Goal: Task Accomplishment & Management: Manage account settings

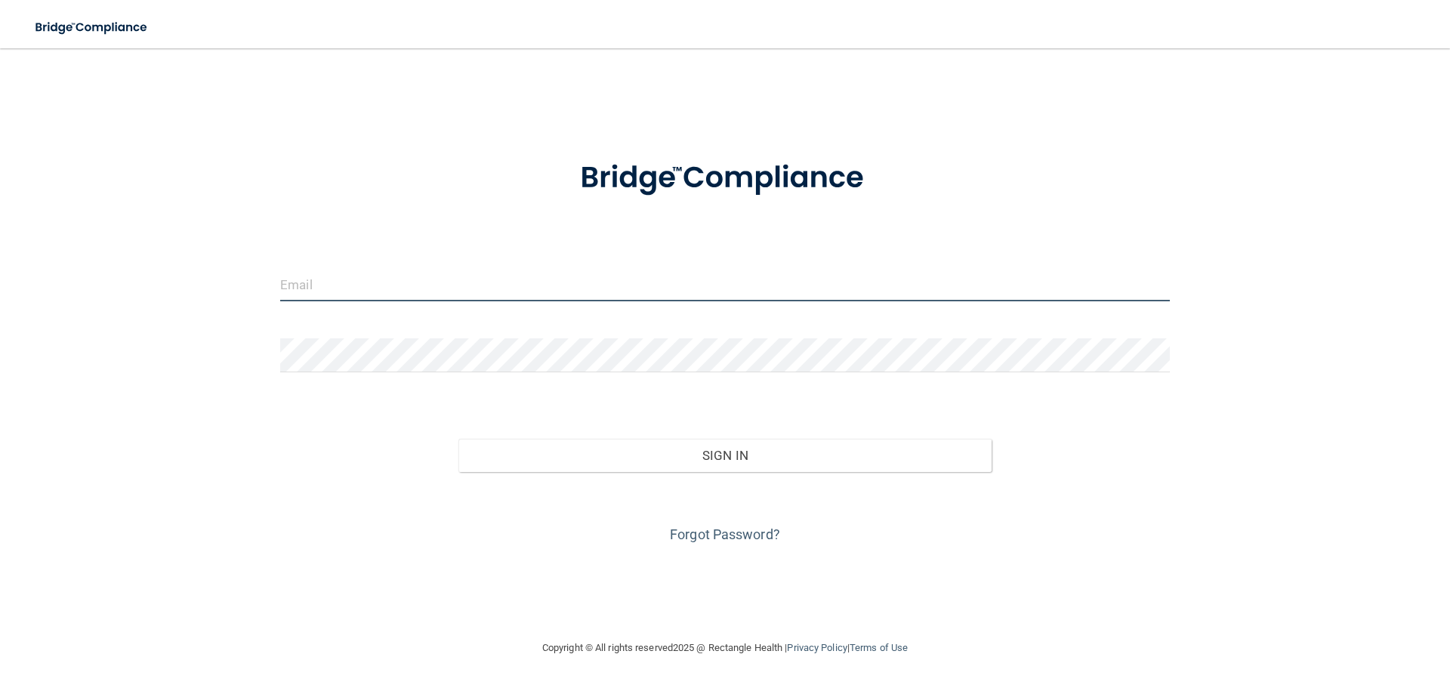
click at [438, 298] on input "email" at bounding box center [725, 284] width 890 height 34
drag, startPoint x: 487, startPoint y: 281, endPoint x: 254, endPoint y: 284, distance: 233.4
click at [258, 284] on div "info@engelfamilydentistry.com Invalid email/password. You don't have permission…" at bounding box center [725, 343] width 1390 height 561
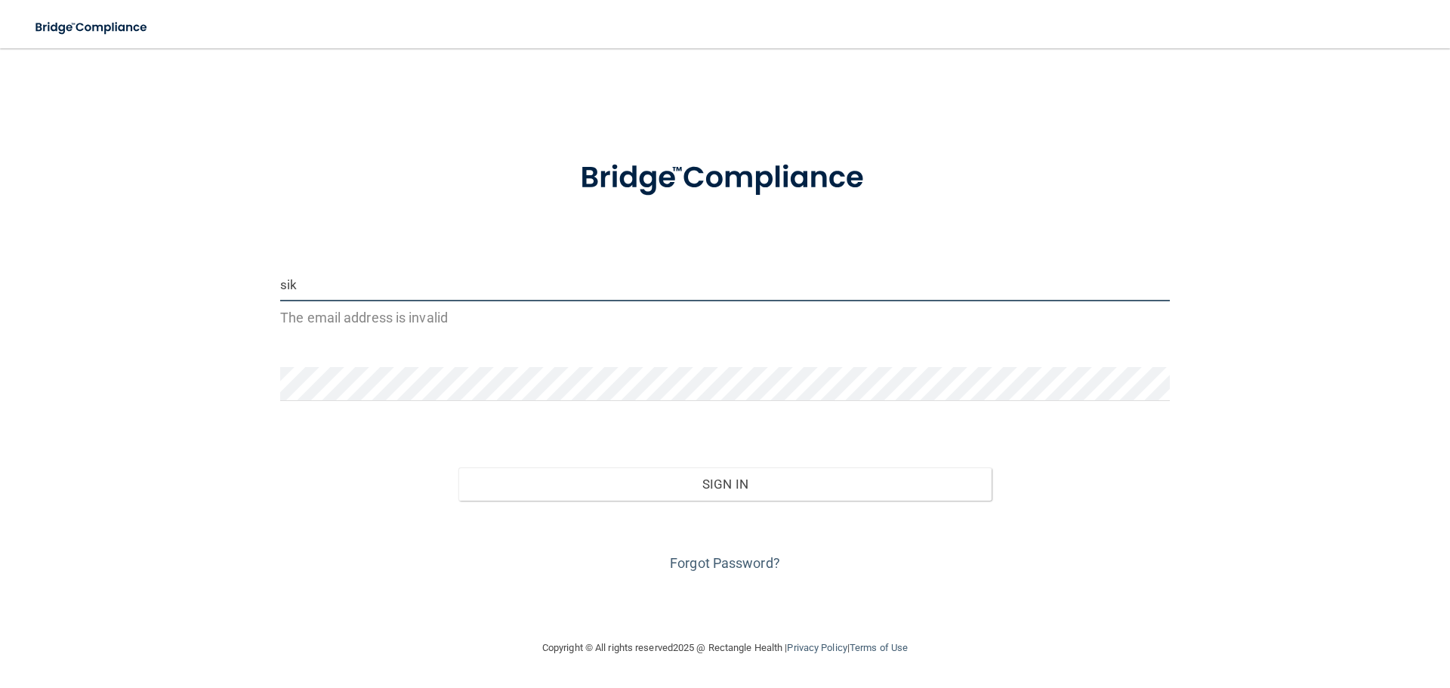
type input "[EMAIL_ADDRESS][DOMAIN_NAME]"
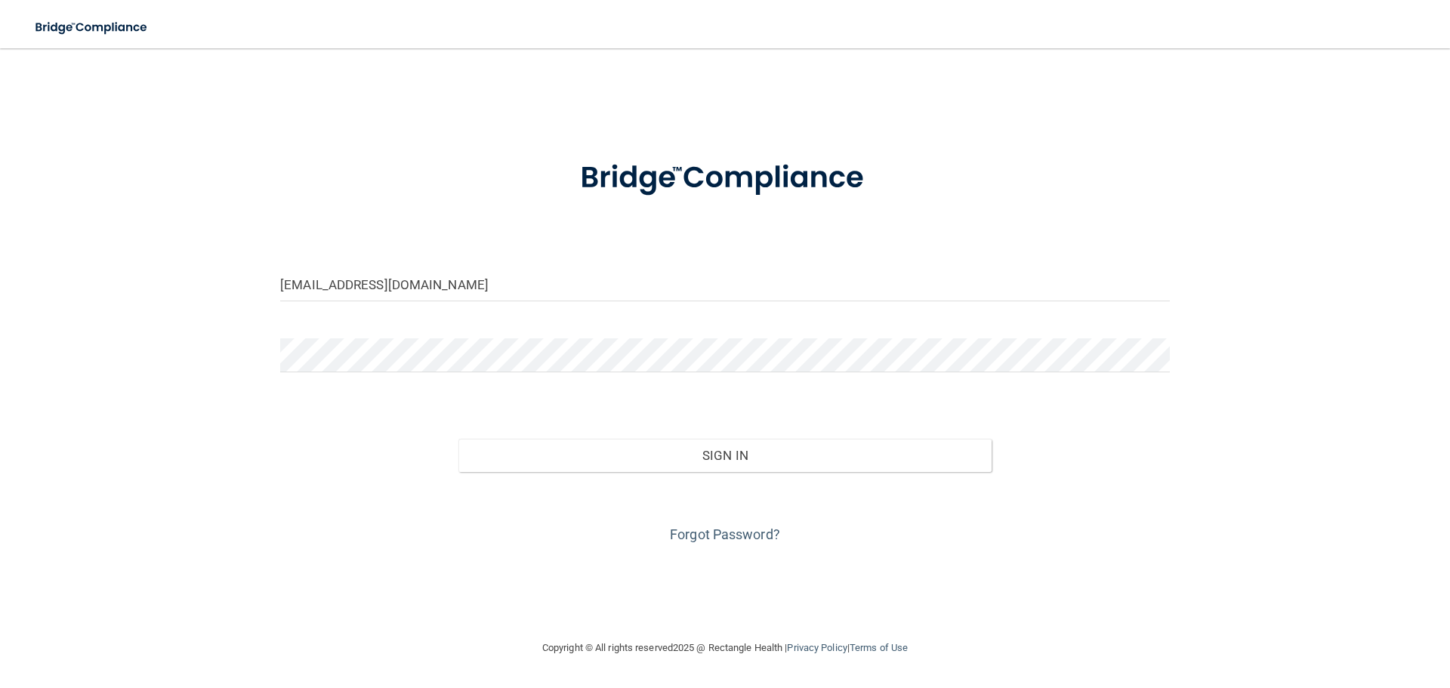
click at [308, 337] on form "siknursekori@yahoo.com Invalid email/password. You don't have permission to acc…" at bounding box center [725, 343] width 890 height 408
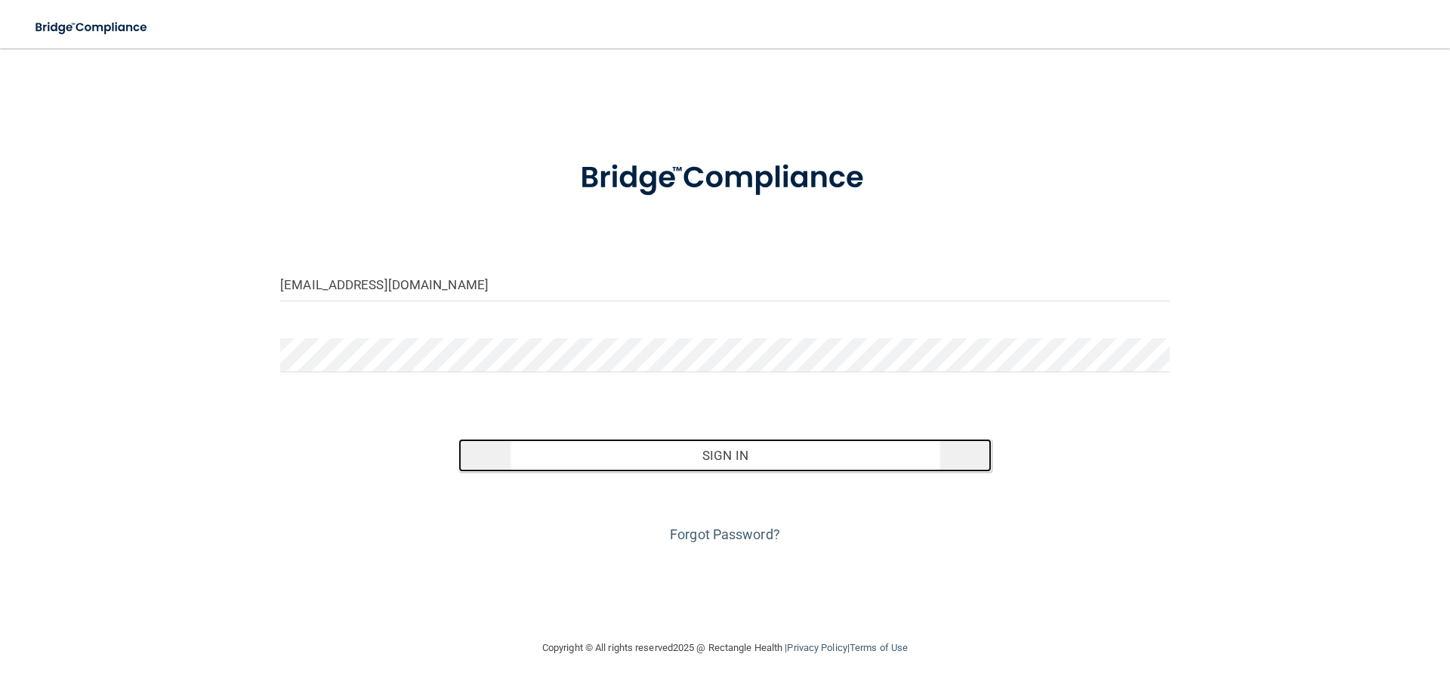
click at [719, 462] on button "Sign In" at bounding box center [726, 455] width 534 height 33
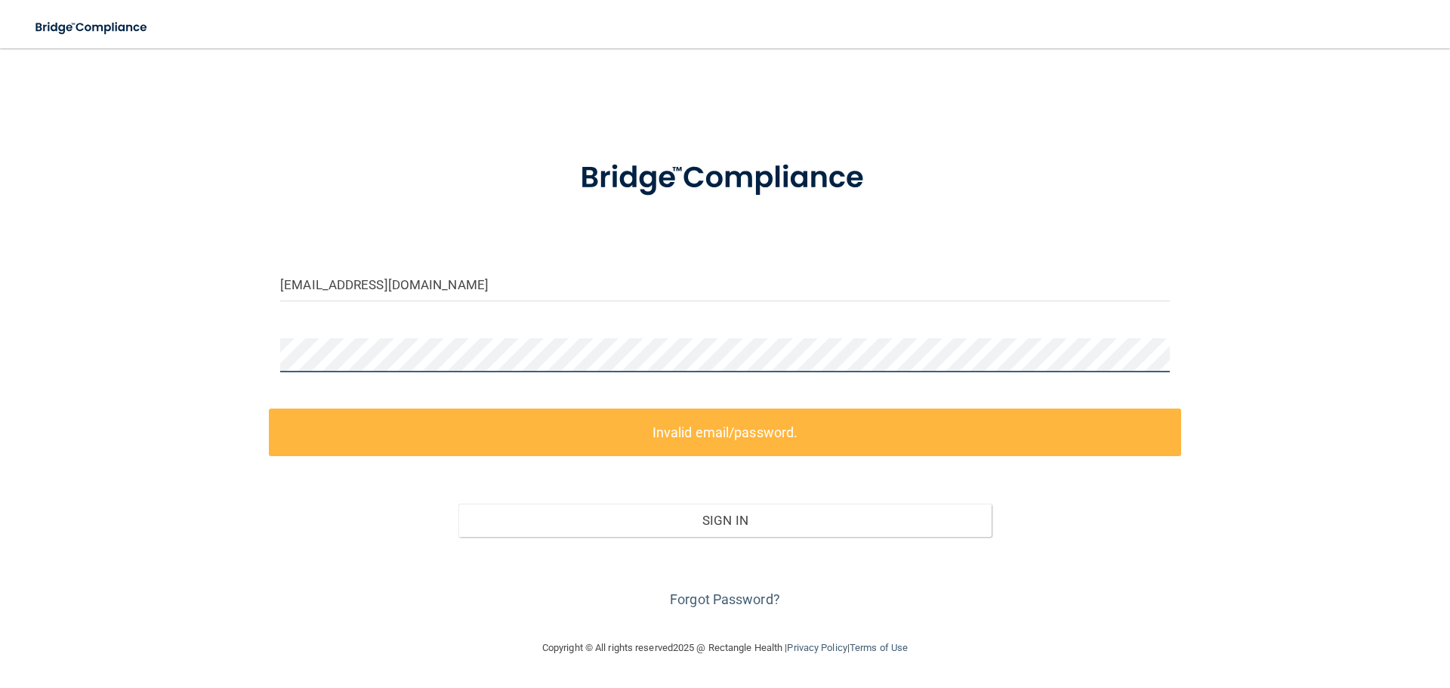
click at [144, 364] on div "siknursekori@yahoo.com Invalid email/password. You don't have permission to acc…" at bounding box center [725, 343] width 1390 height 561
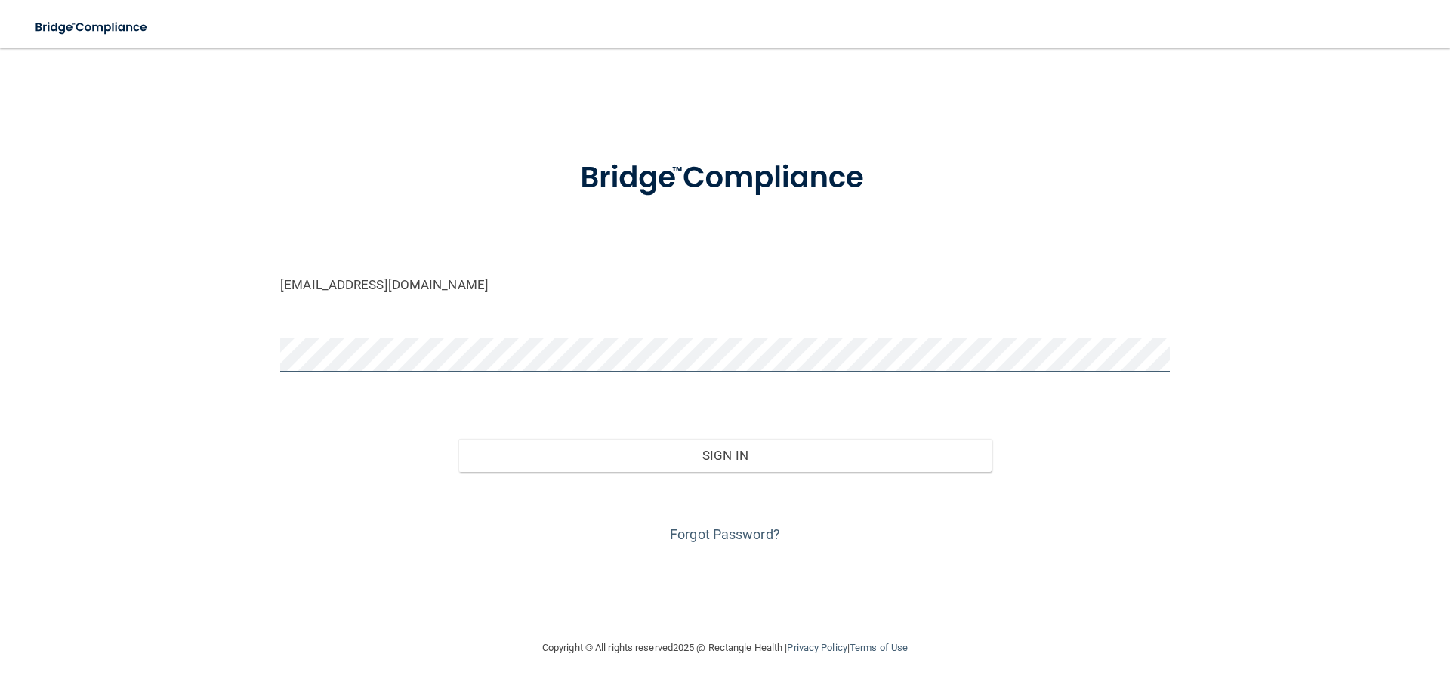
click at [459, 439] on button "Sign In" at bounding box center [726, 455] width 534 height 33
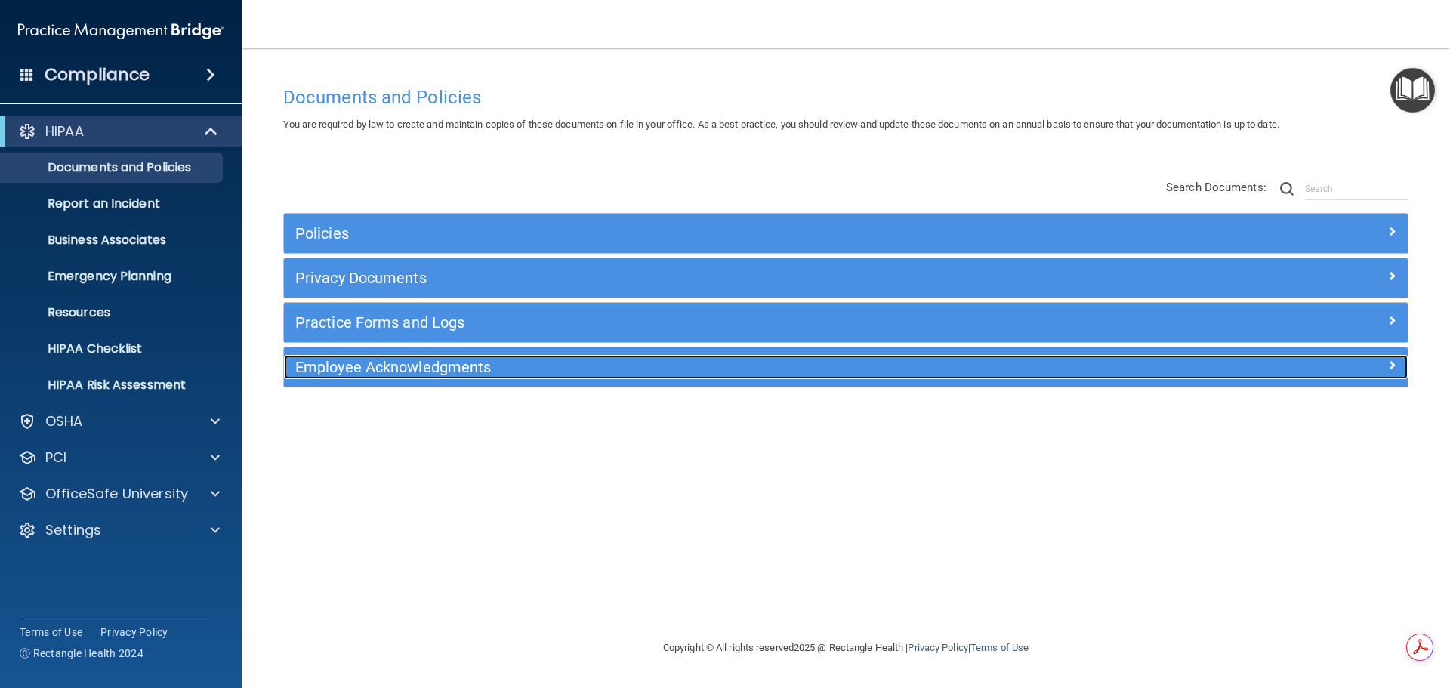
click at [459, 375] on h5 "Employee Acknowledgments" at bounding box center [705, 367] width 820 height 17
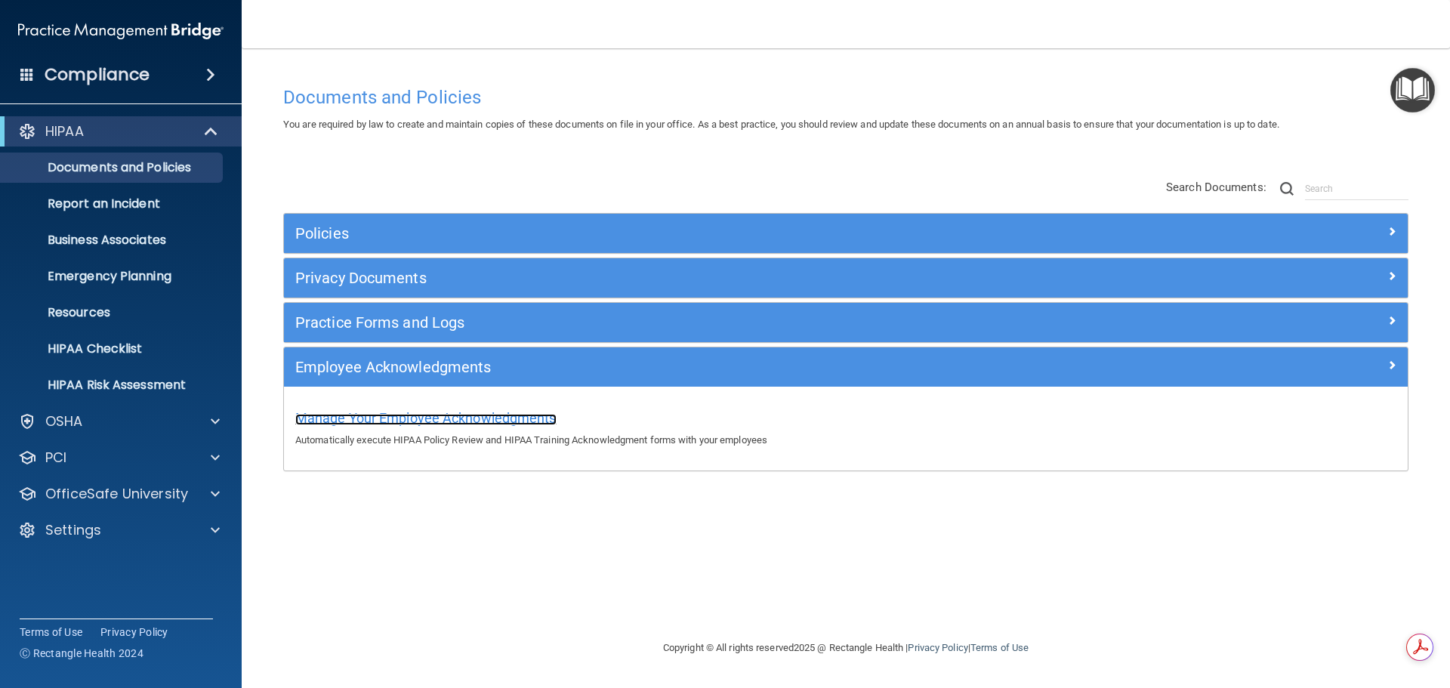
click at [440, 419] on span "Manage Your Employee Acknowledgments" at bounding box center [425, 418] width 261 height 16
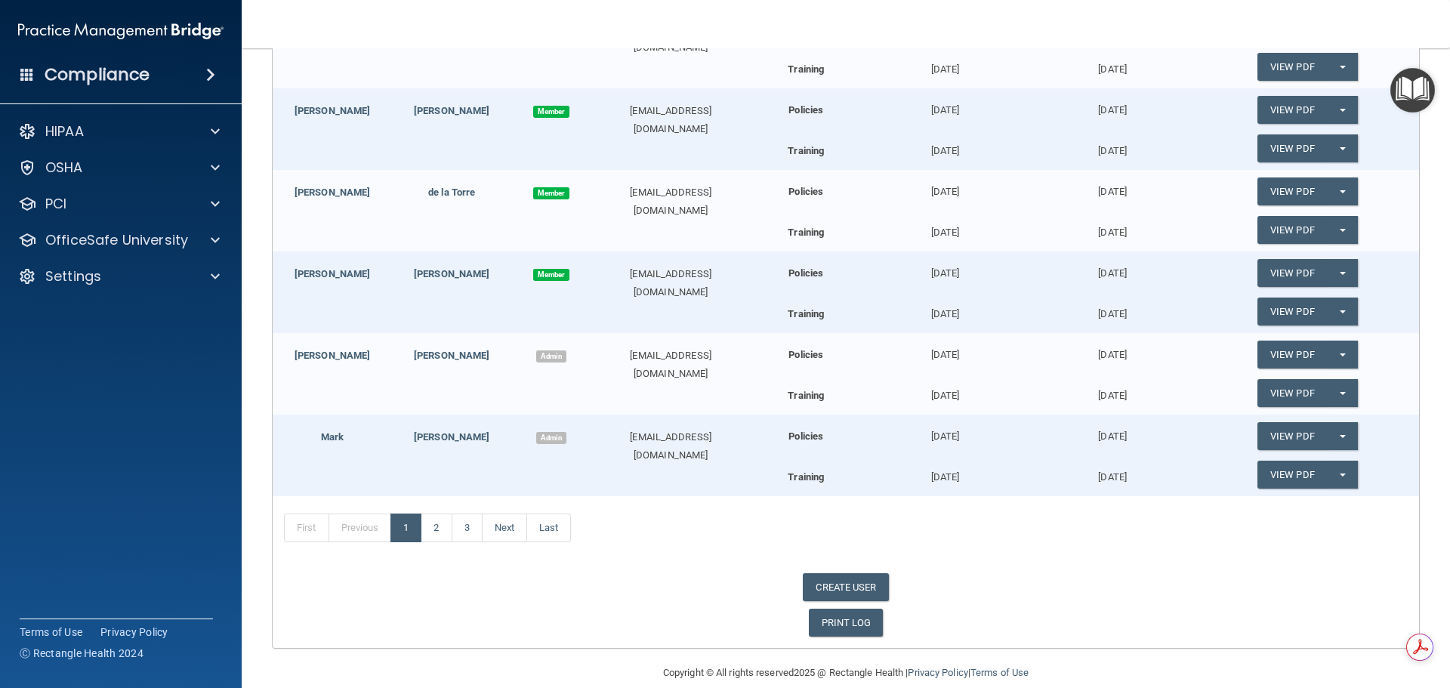
scroll to position [317, 0]
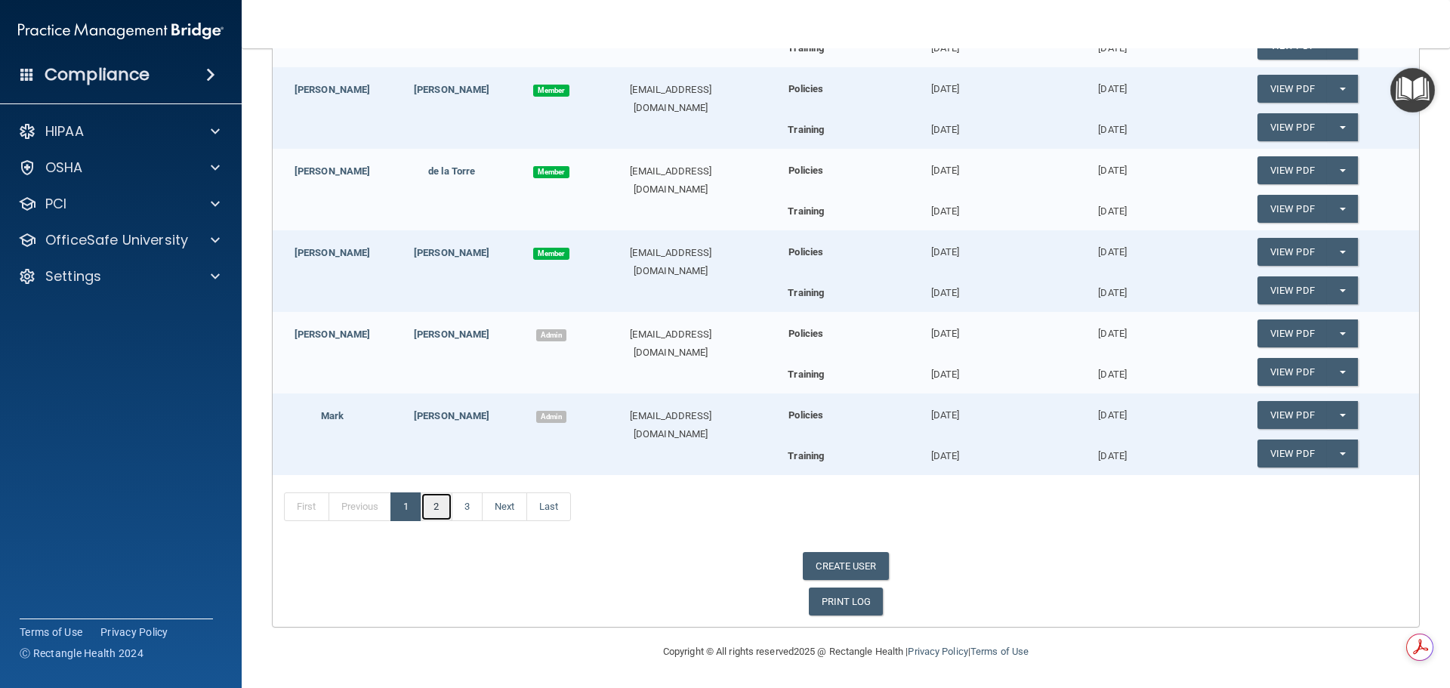
click at [443, 499] on link "2" at bounding box center [436, 507] width 31 height 29
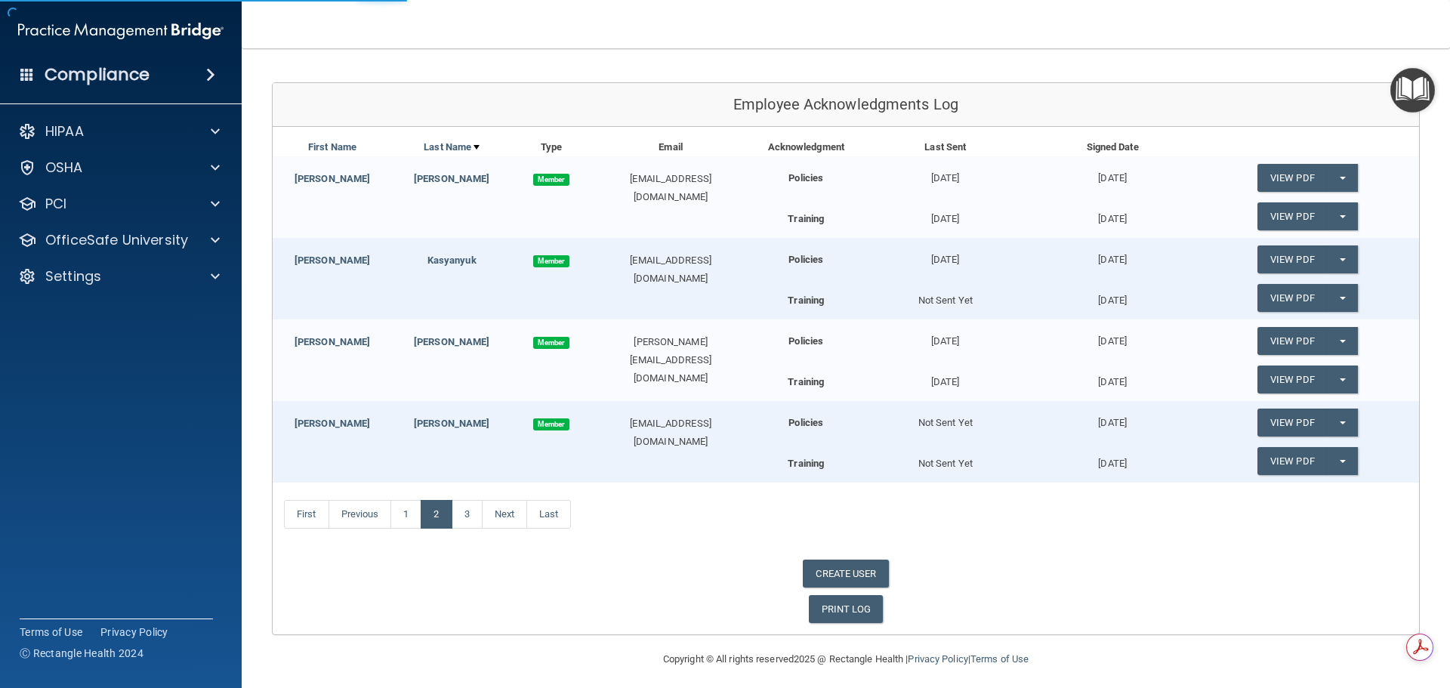
scroll to position [154, 0]
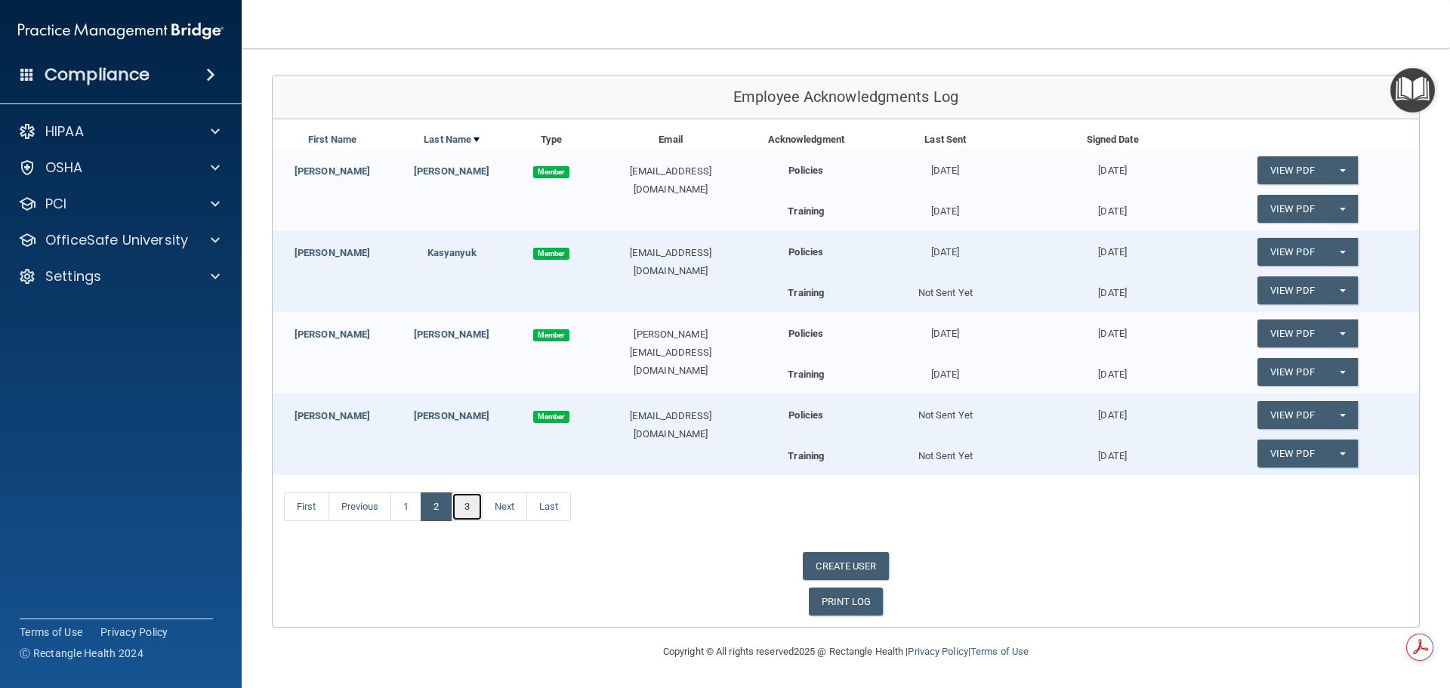
click at [468, 510] on link "3" at bounding box center [467, 507] width 31 height 29
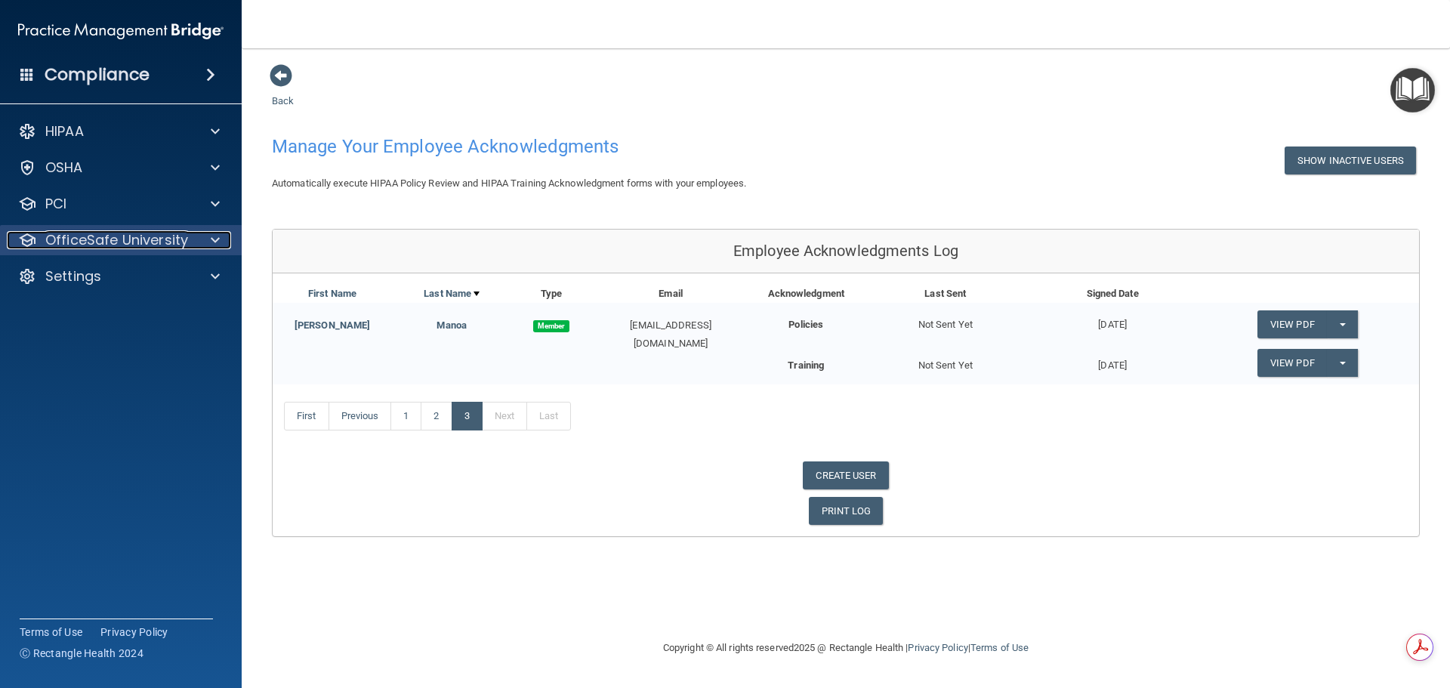
click at [121, 244] on p "OfficeSafe University" at bounding box center [116, 240] width 143 height 18
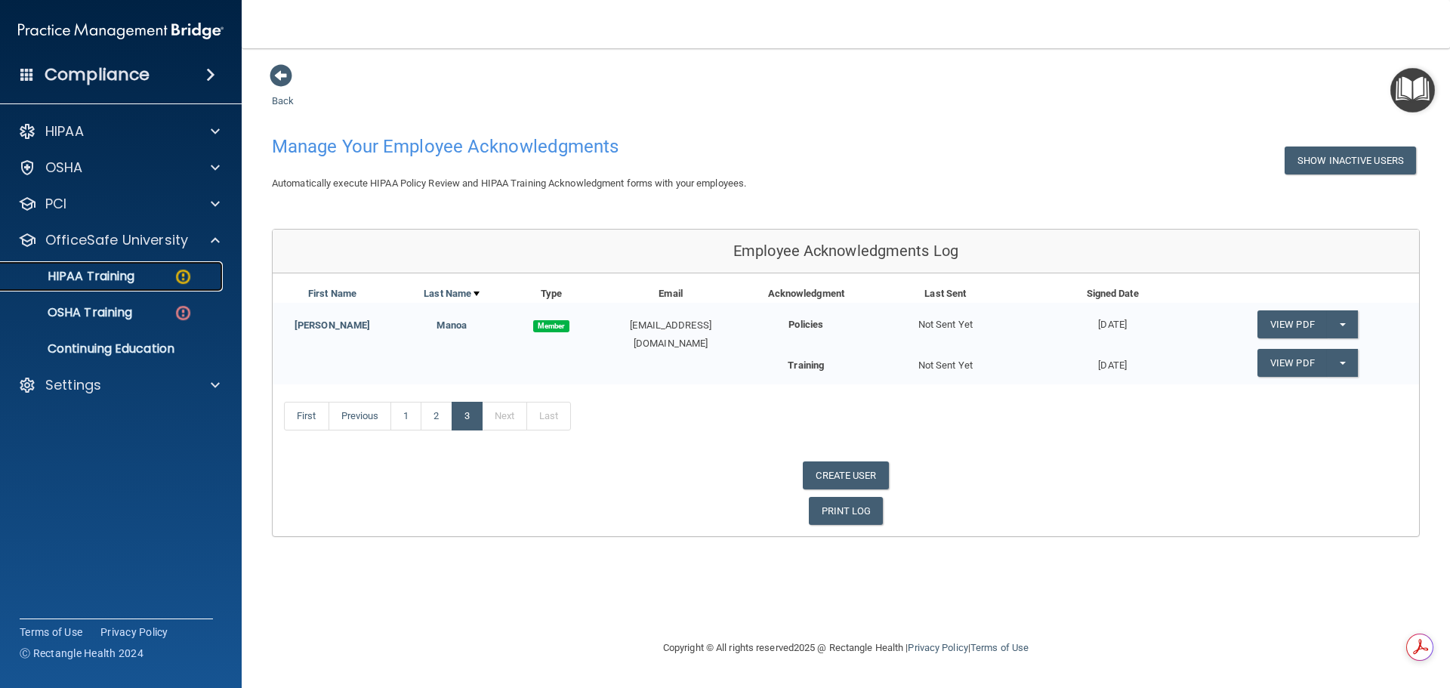
click at [174, 276] on img at bounding box center [183, 276] width 19 height 19
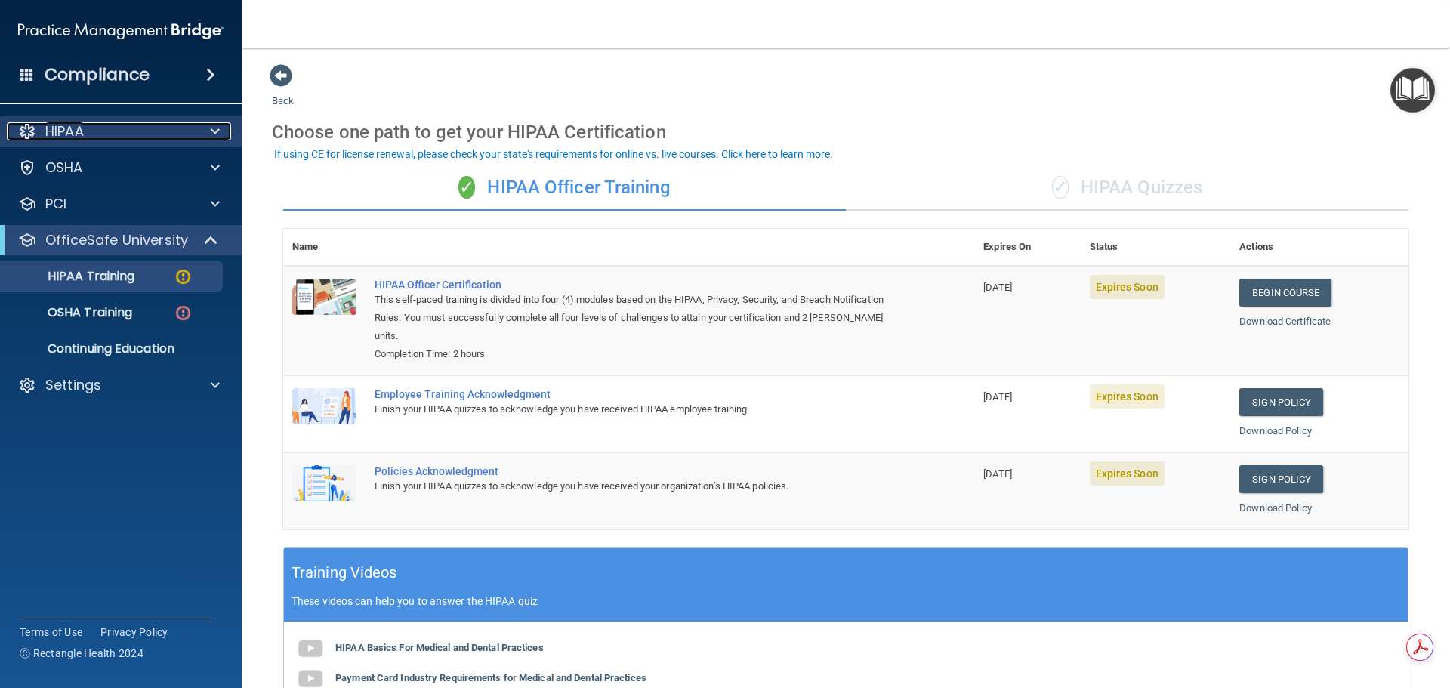
click at [76, 131] on p "HIPAA" at bounding box center [64, 131] width 39 height 18
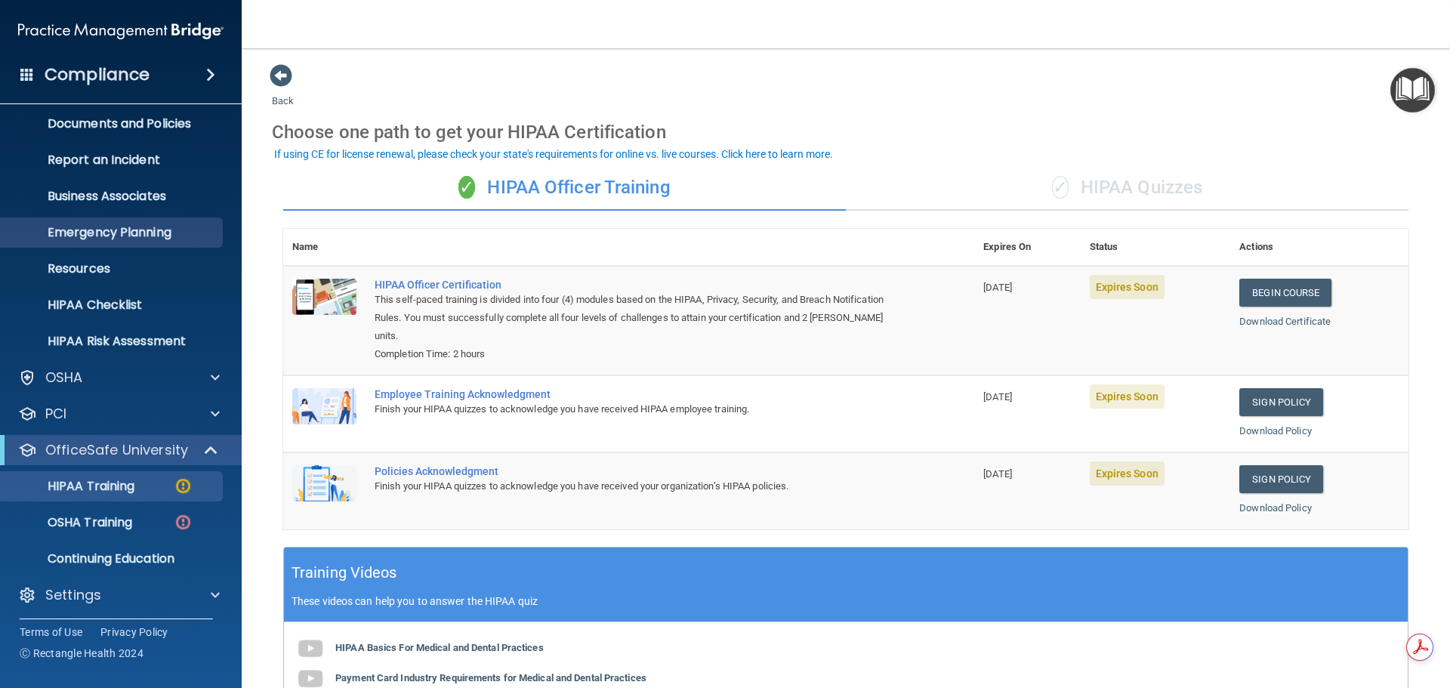
scroll to position [48, 0]
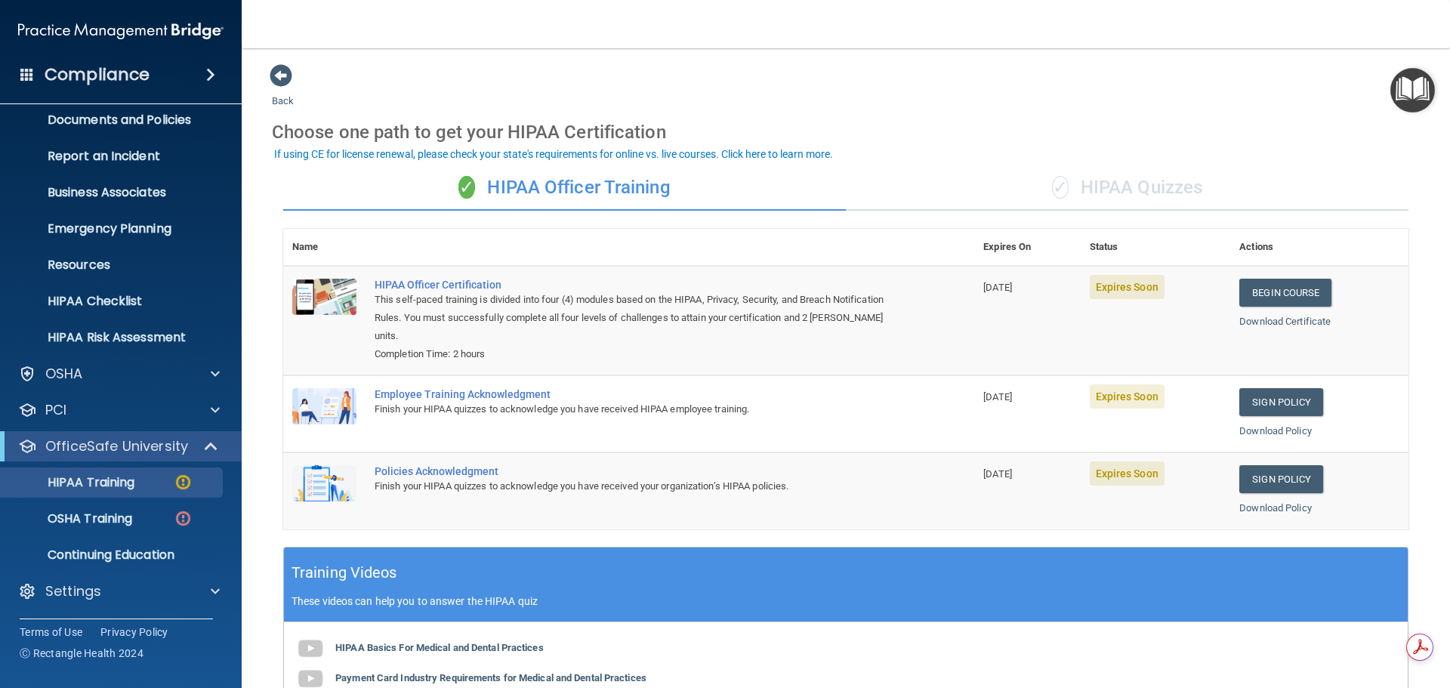
click at [157, 78] on div "Compliance" at bounding box center [121, 74] width 242 height 33
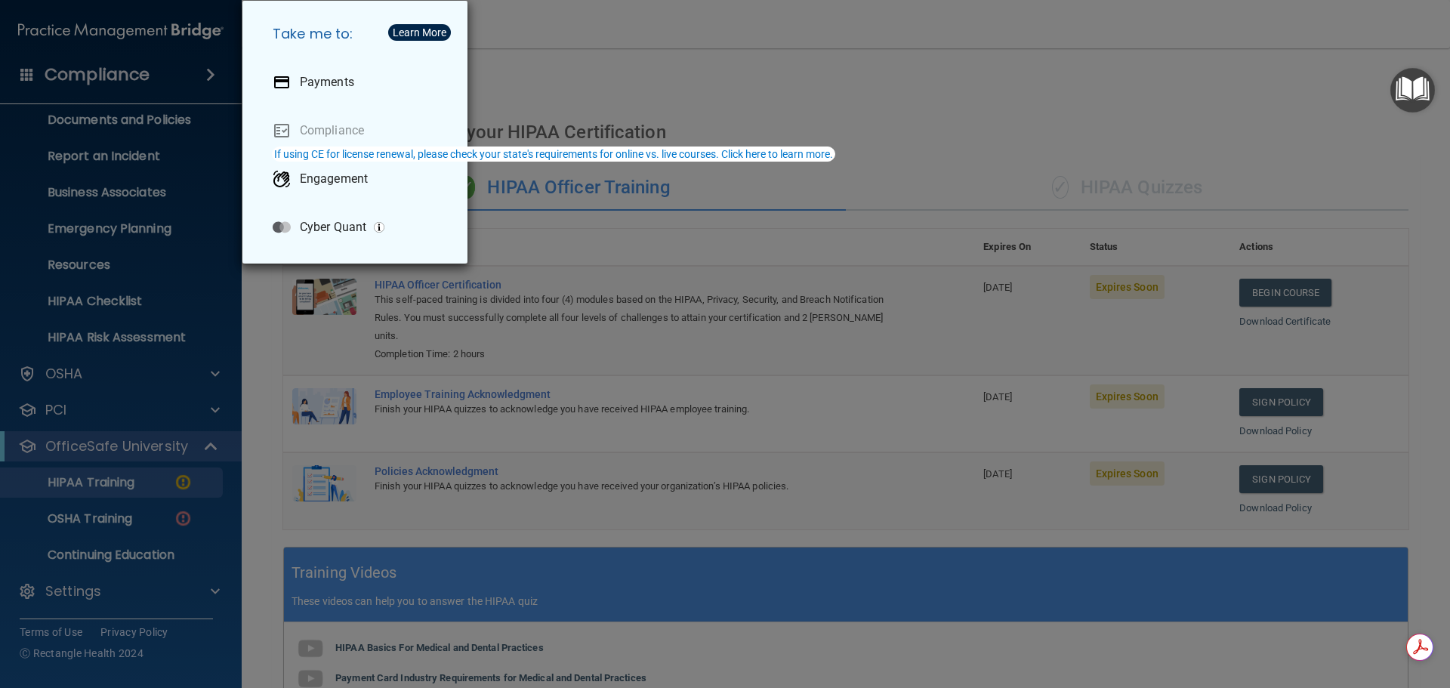
click at [77, 70] on div "Take me to: Payments Compliance Engagement Cyber Quant" at bounding box center [725, 344] width 1450 height 688
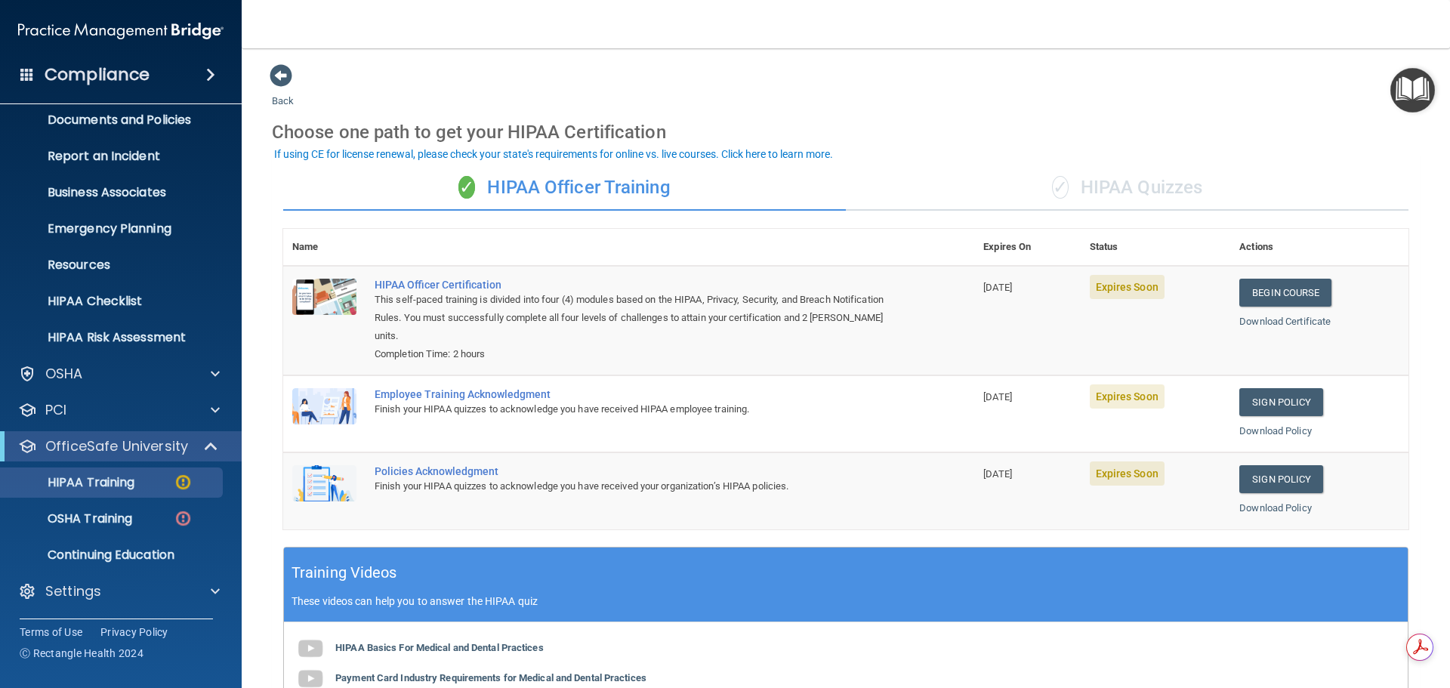
click at [121, 74] on h4 "Compliance" at bounding box center [97, 74] width 105 height 21
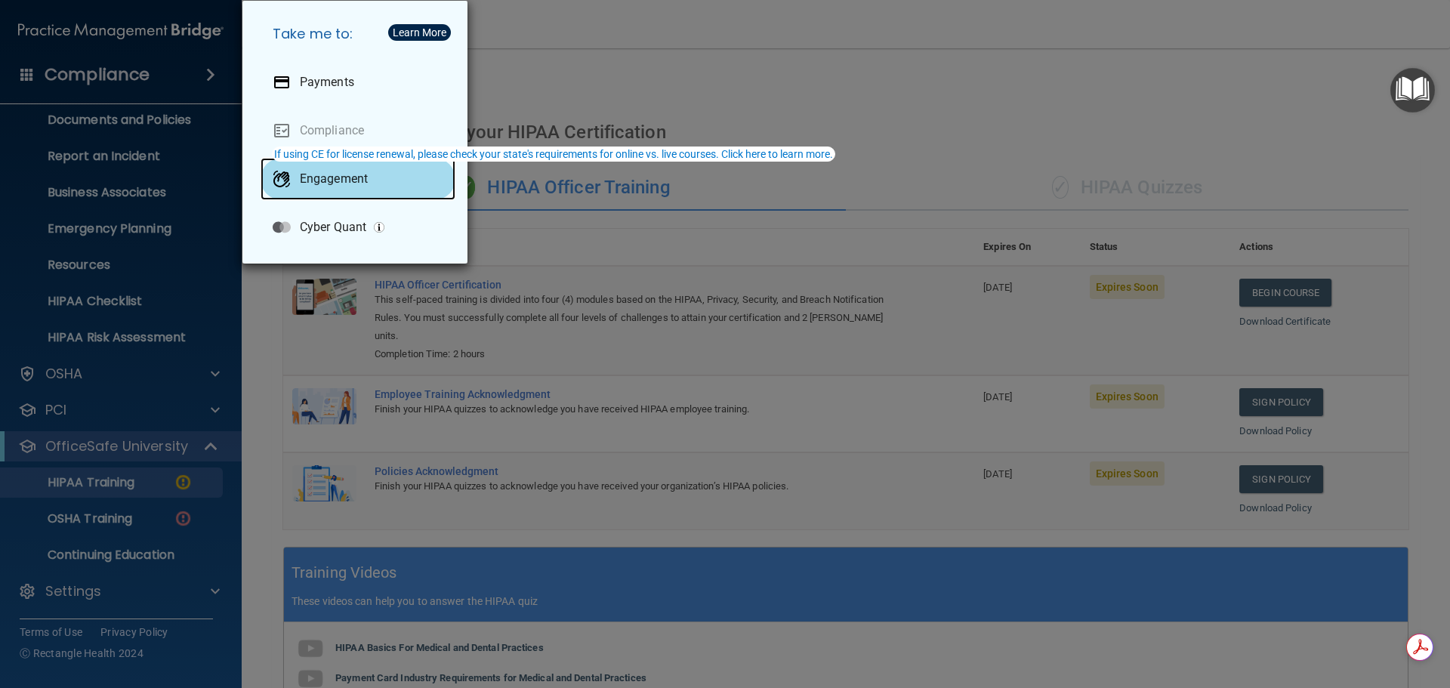
click at [326, 193] on div "Engagement" at bounding box center [358, 179] width 195 height 42
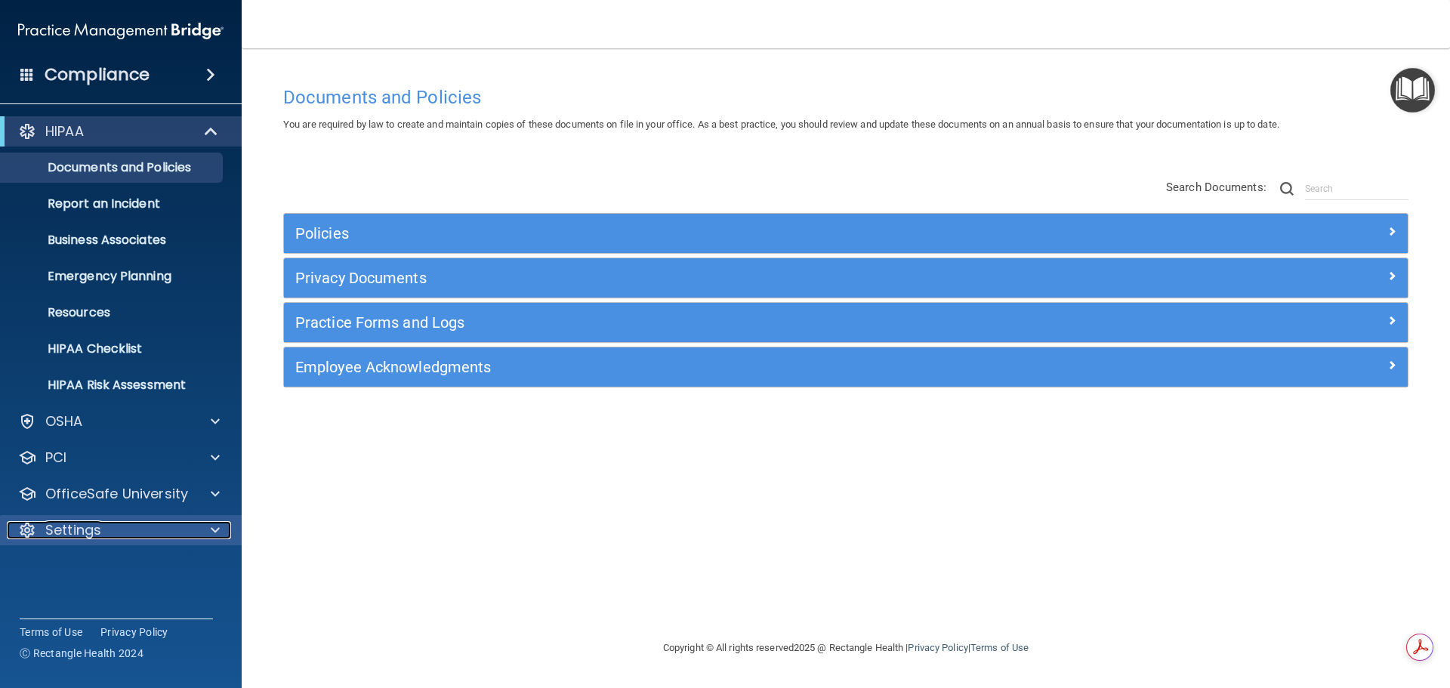
click at [110, 527] on div "Settings" at bounding box center [100, 530] width 187 height 18
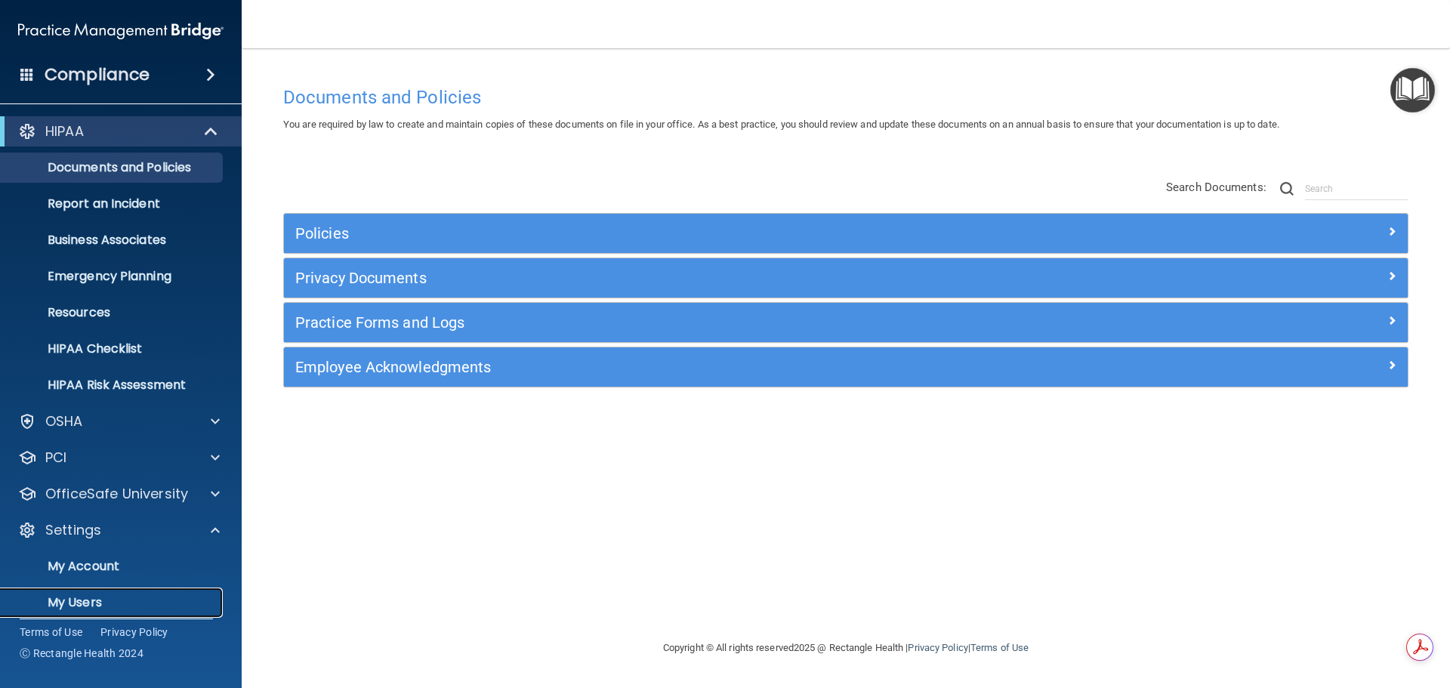
click at [93, 605] on p "My Users" at bounding box center [113, 602] width 206 height 15
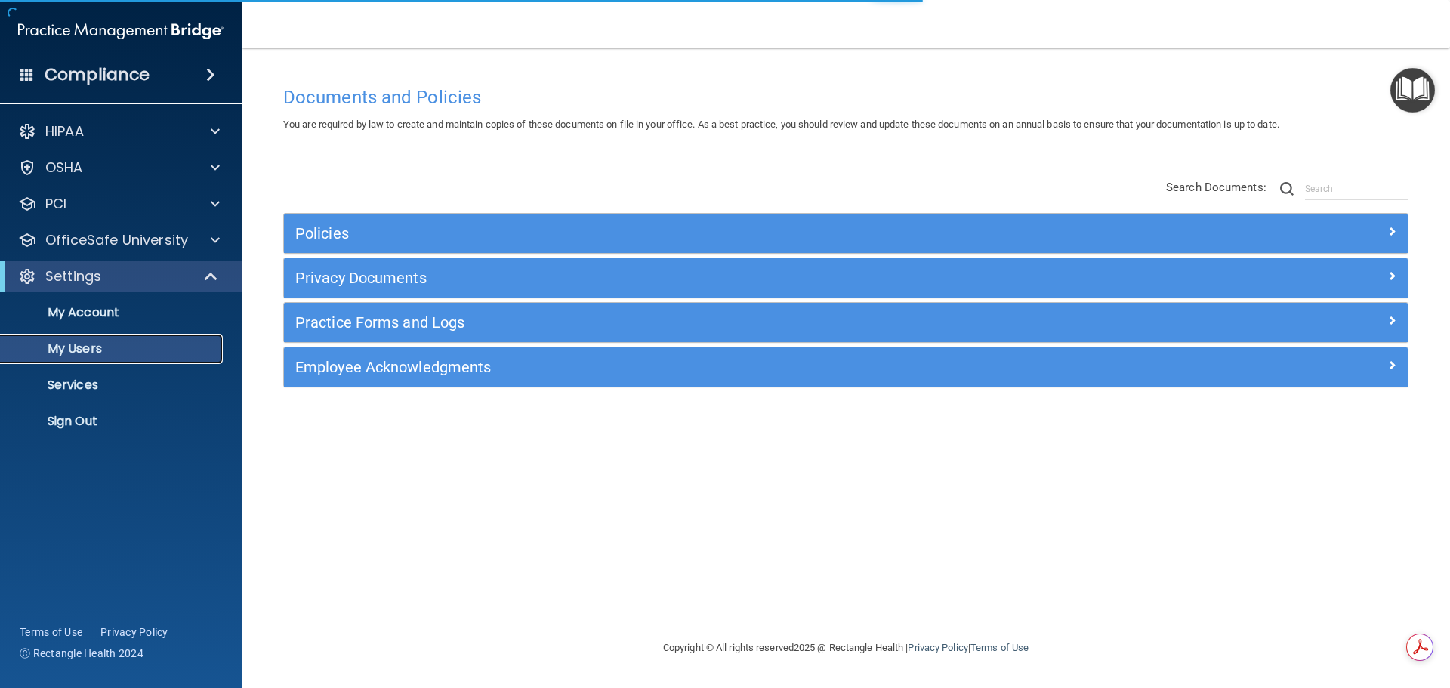
click at [76, 348] on p "My Users" at bounding box center [113, 348] width 206 height 15
click at [76, 349] on p "My Users" at bounding box center [113, 348] width 206 height 15
select select "20"
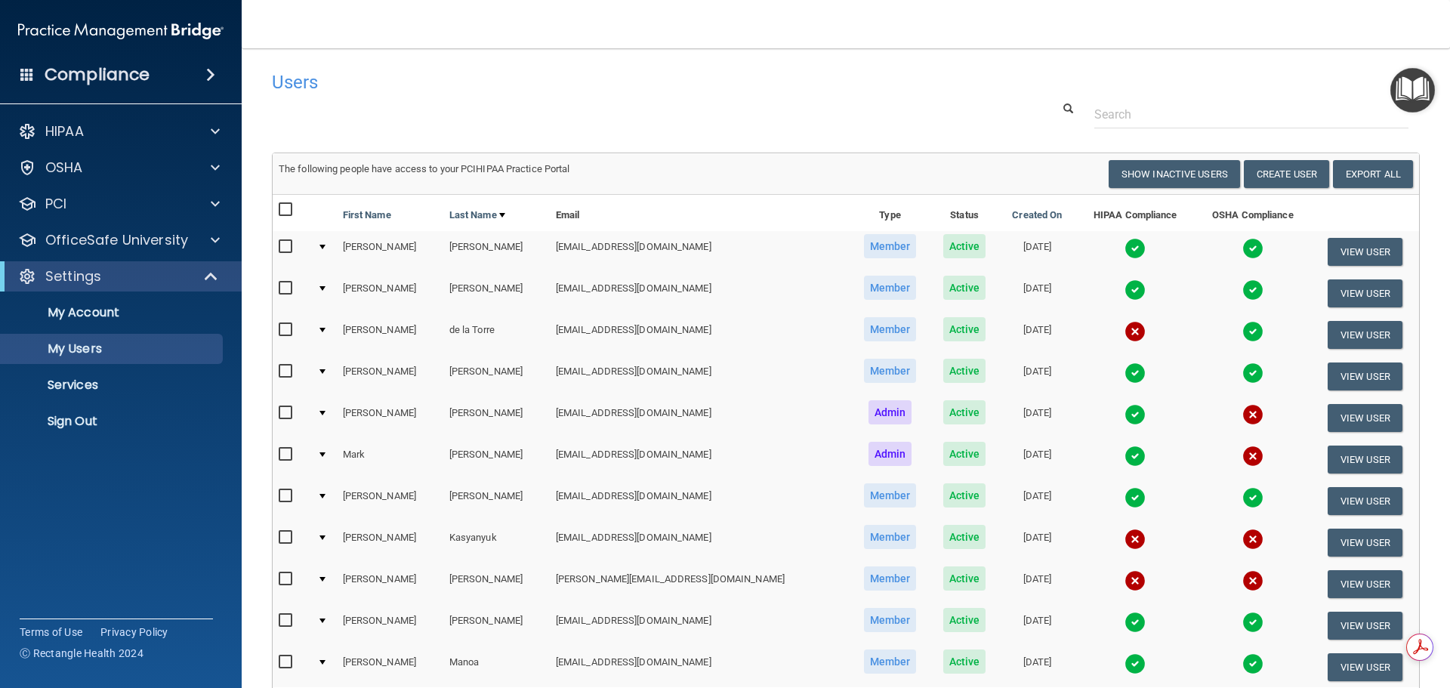
click at [283, 290] on input "checkbox" at bounding box center [287, 289] width 17 height 12
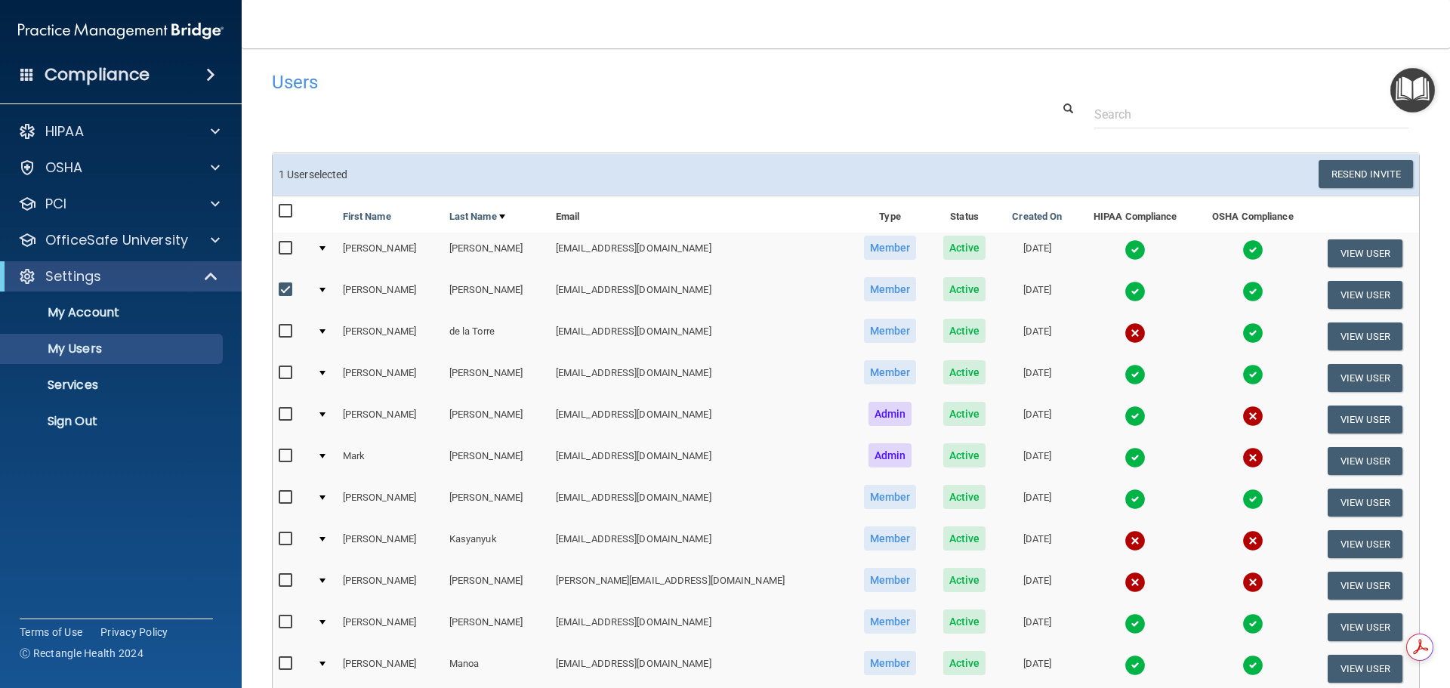
click at [326, 289] on div at bounding box center [323, 290] width 6 height 5
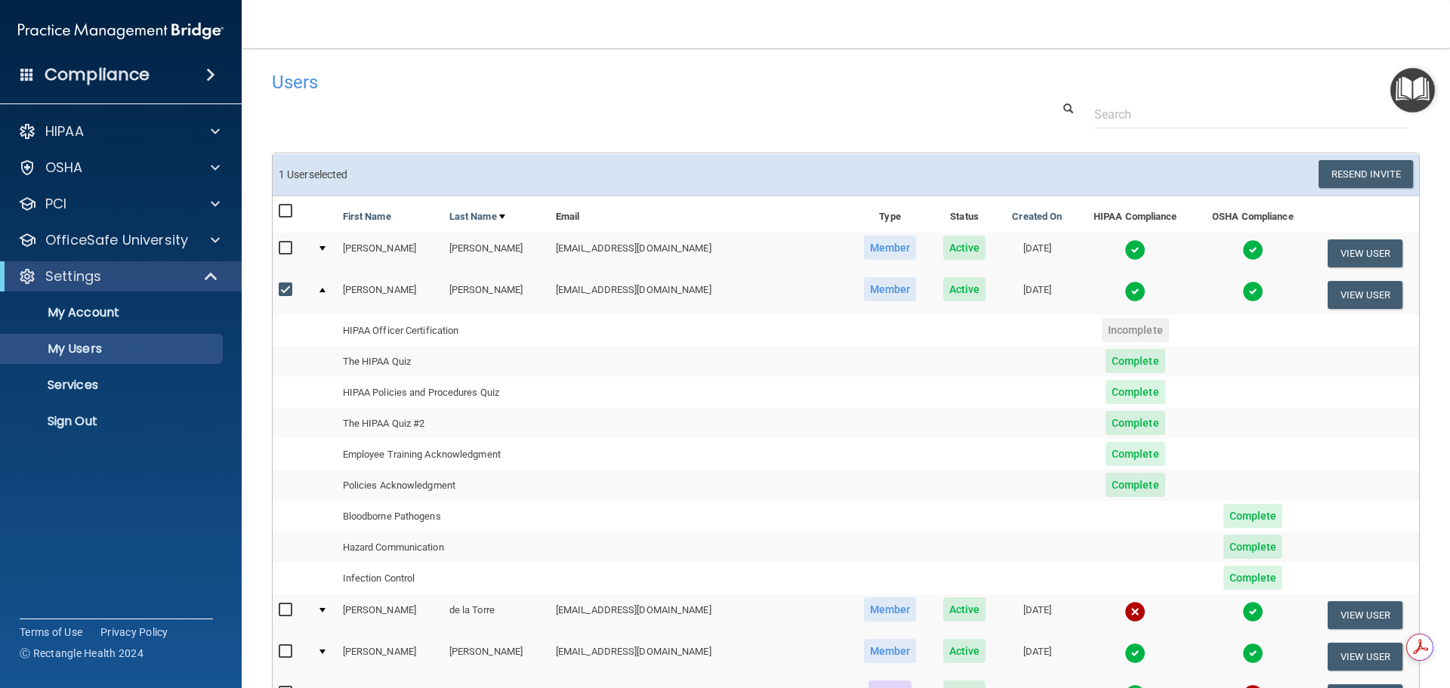
click at [282, 292] on input "checkbox" at bounding box center [287, 290] width 17 height 12
checkbox input "false"
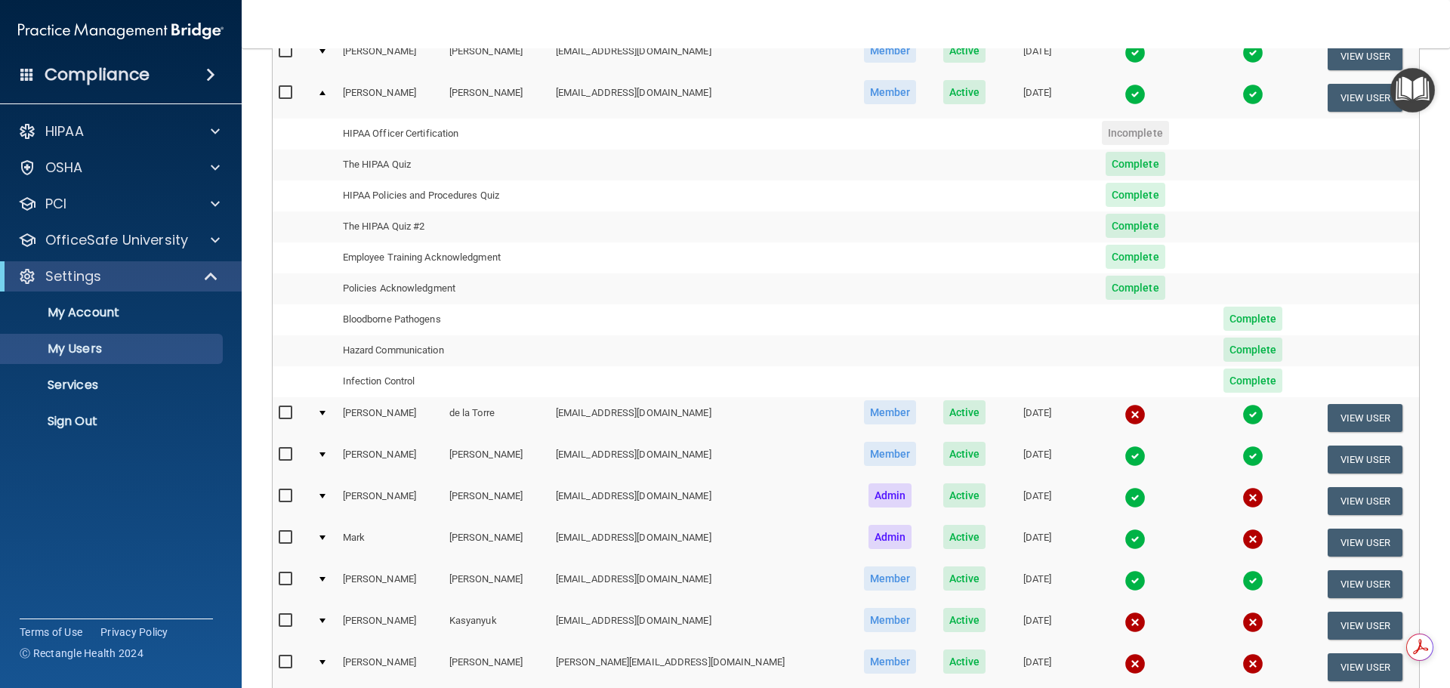
scroll to position [283, 0]
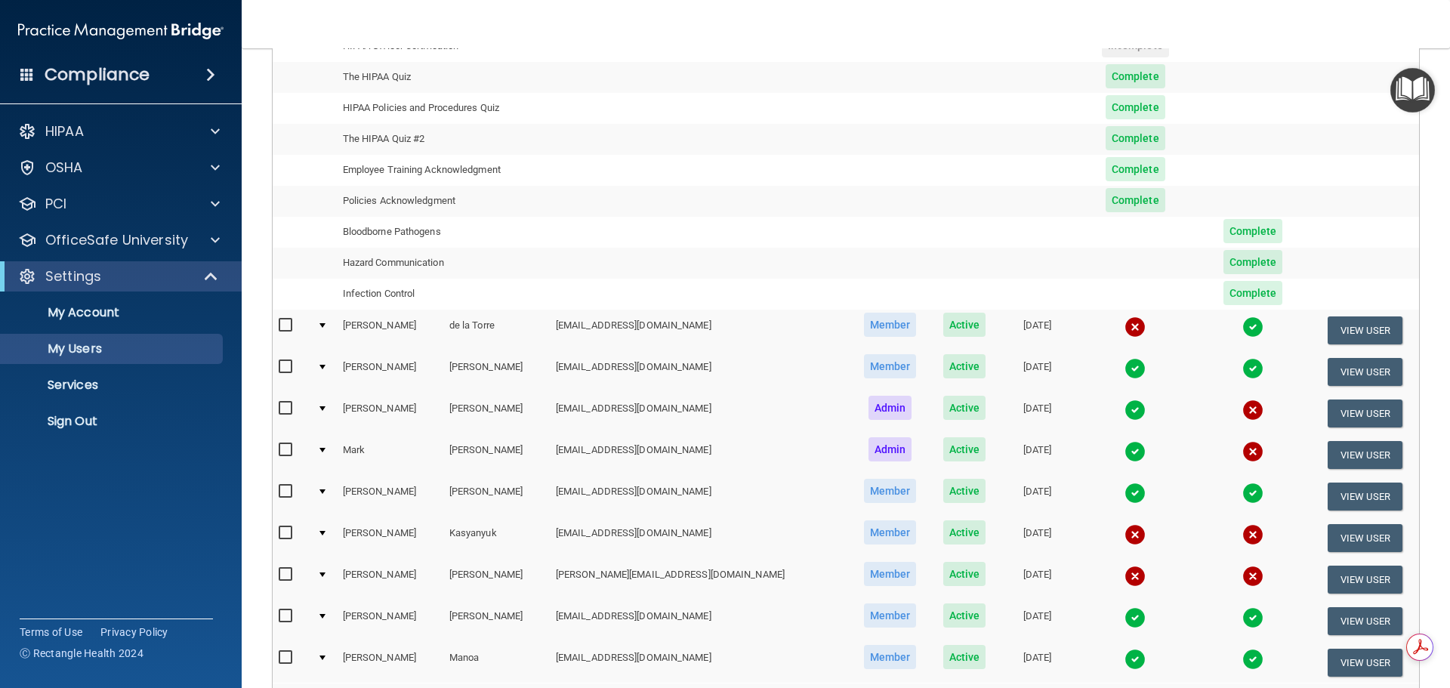
click at [283, 327] on input "checkbox" at bounding box center [287, 326] width 17 height 12
checkbox input "true"
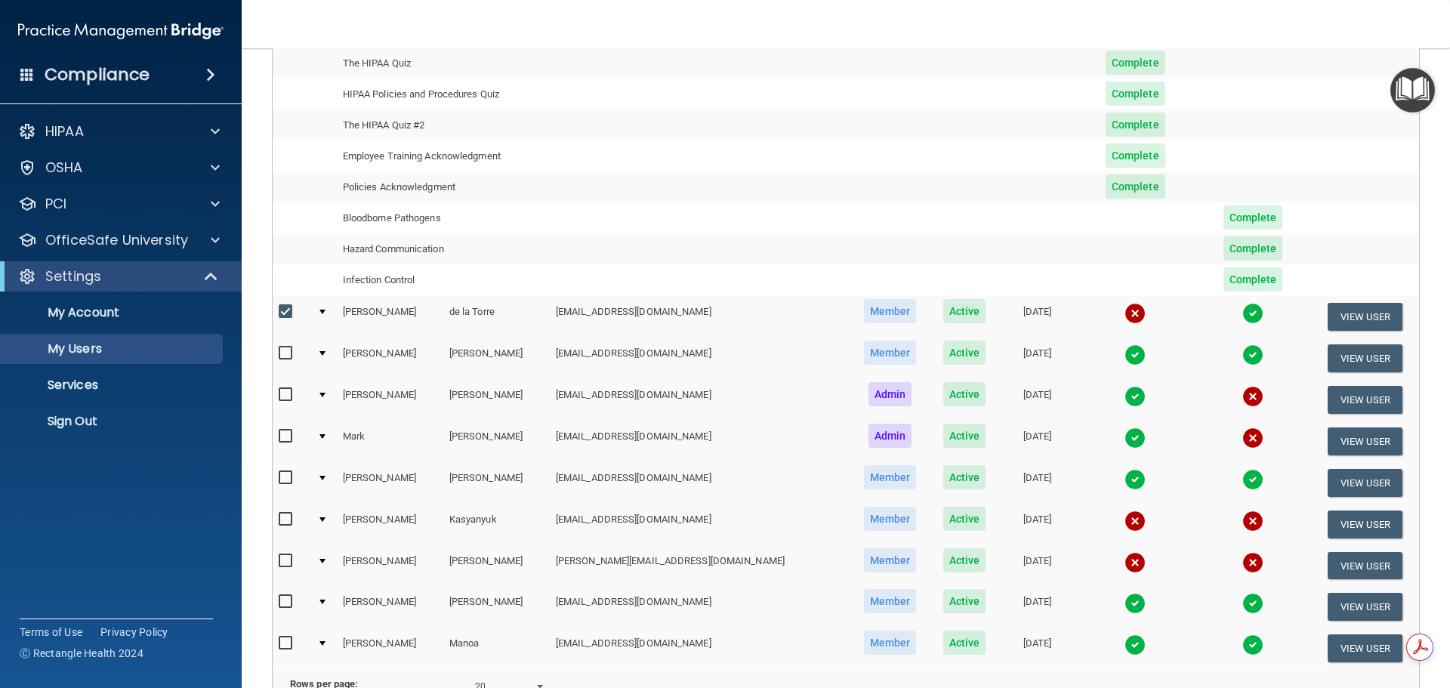
scroll to position [302, 0]
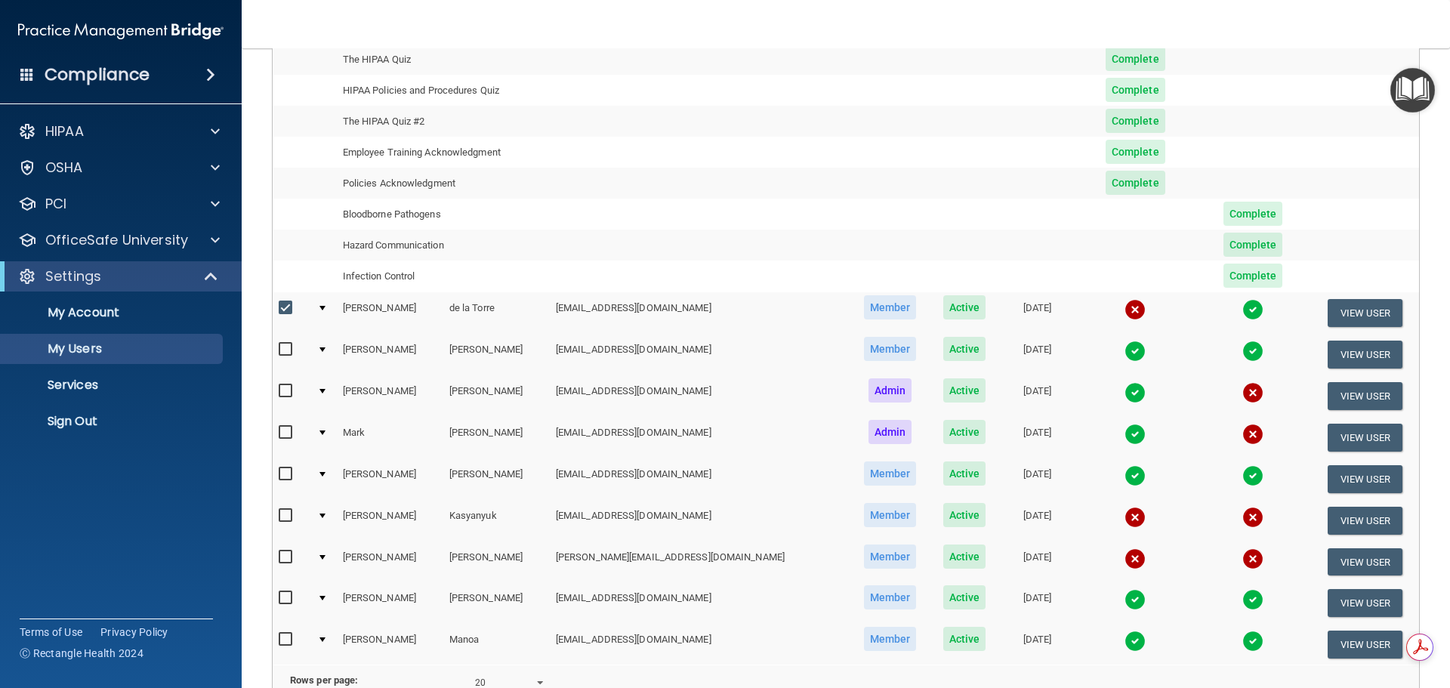
click at [287, 513] on input "checkbox" at bounding box center [287, 516] width 17 height 12
checkbox input "true"
click at [288, 561] on input "checkbox" at bounding box center [287, 557] width 17 height 12
checkbox input "true"
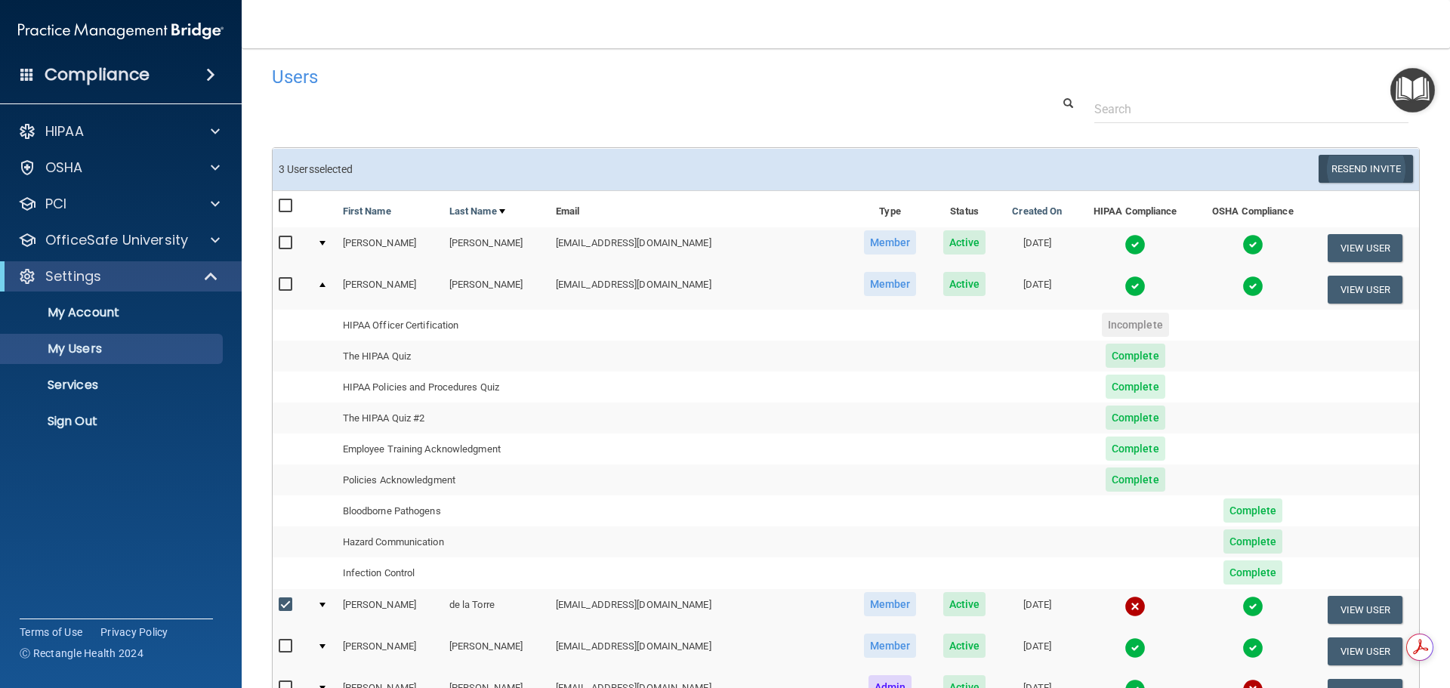
scroll to position [0, 0]
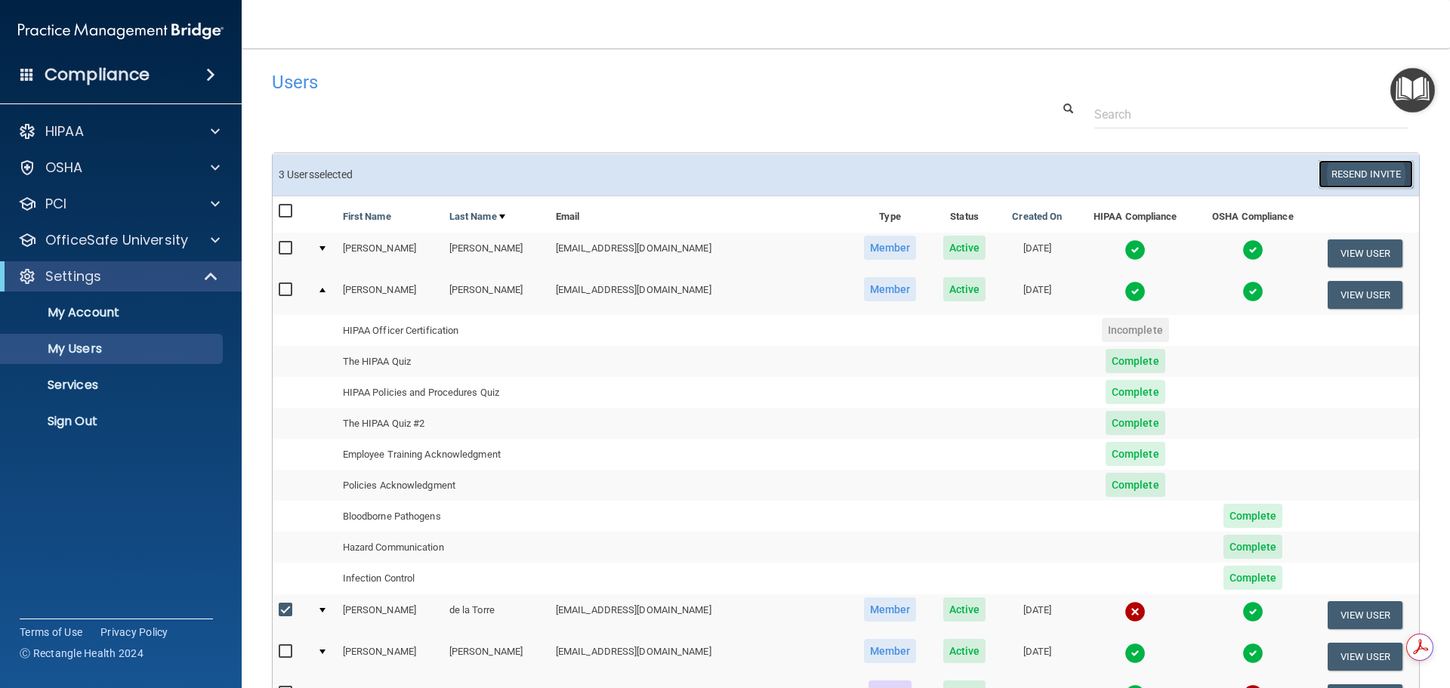
click at [1362, 169] on button "Resend Invite" at bounding box center [1366, 174] width 94 height 28
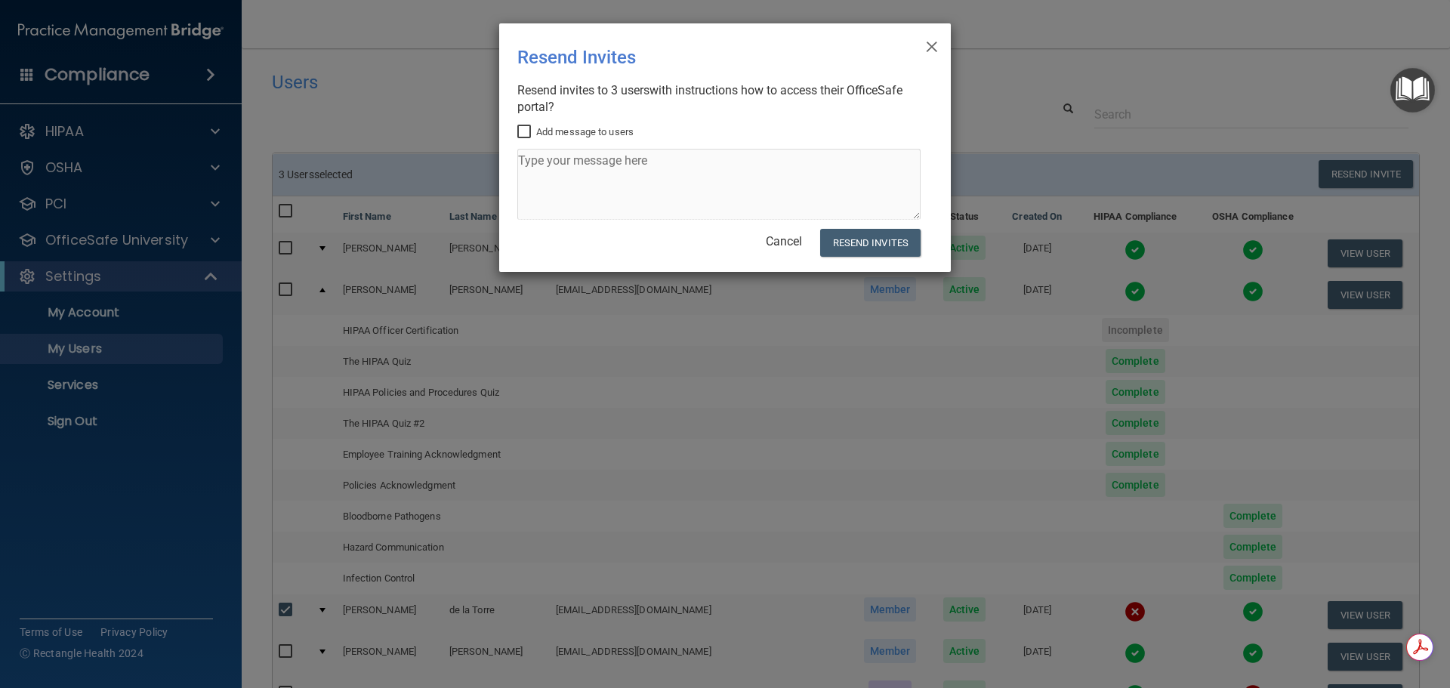
click at [526, 132] on input "Add message to users" at bounding box center [525, 132] width 17 height 12
checkbox input "true"
click at [538, 166] on textarea at bounding box center [718, 184] width 403 height 71
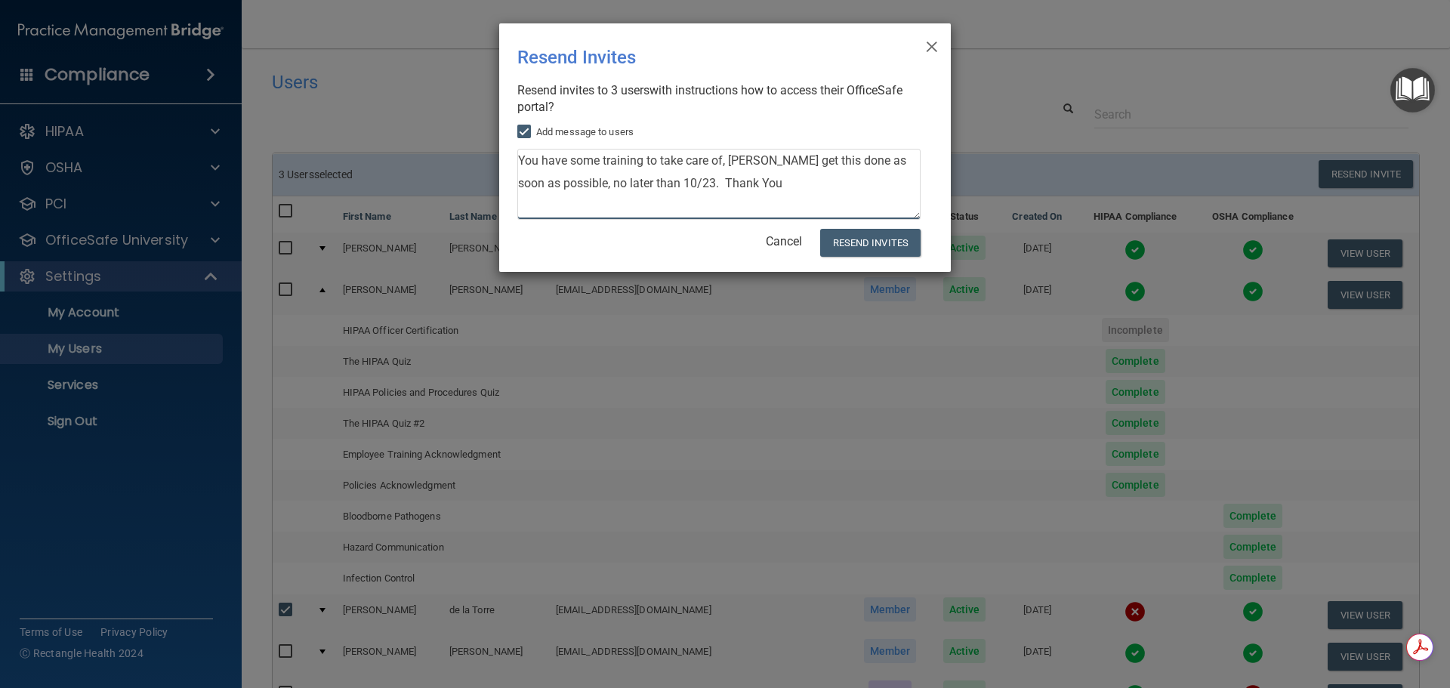
click at [746, 159] on textarea "You have some training to take care of, [PERSON_NAME] get this done as soon as …" at bounding box center [718, 184] width 403 height 71
type textarea "You have some training to take care of, please get this done as soon as possibl…"
click at [863, 243] on button "Resend Invites" at bounding box center [870, 243] width 100 height 28
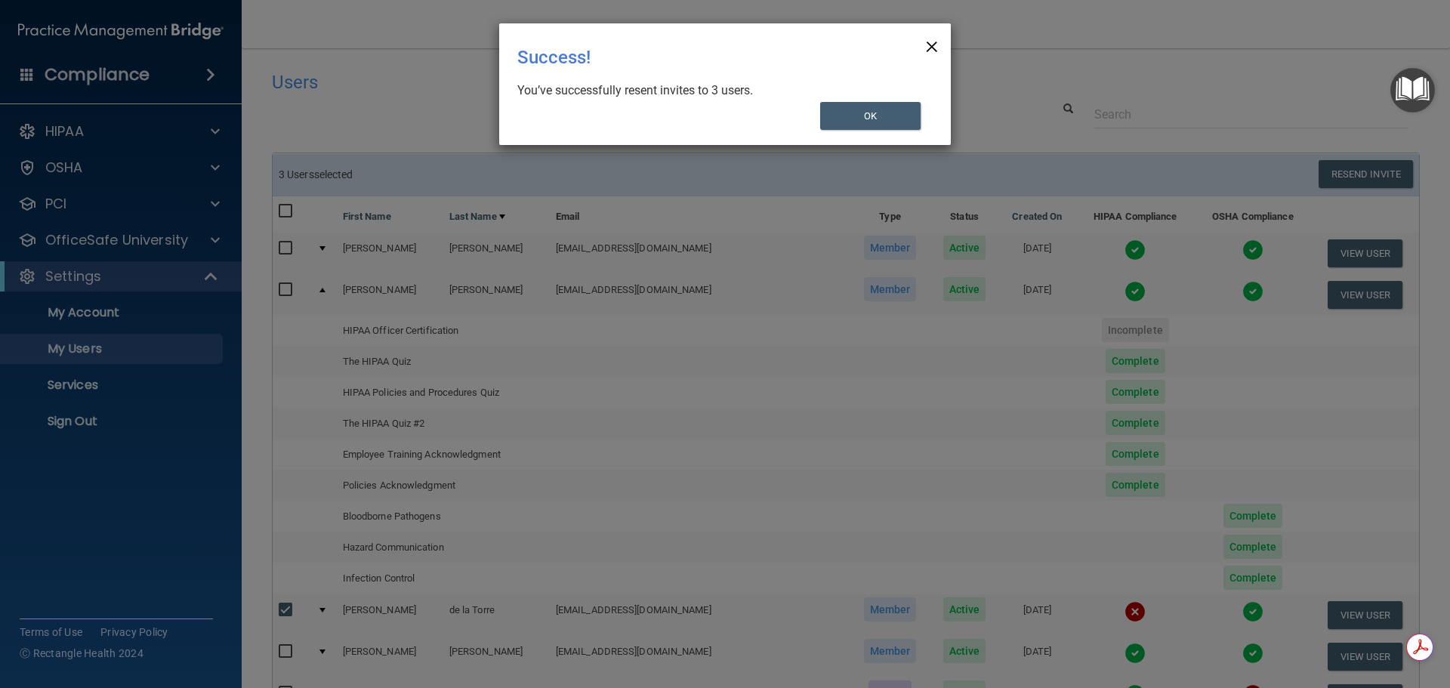
click at [927, 46] on span "×" at bounding box center [932, 44] width 14 height 30
